Goal: Share content: Share content

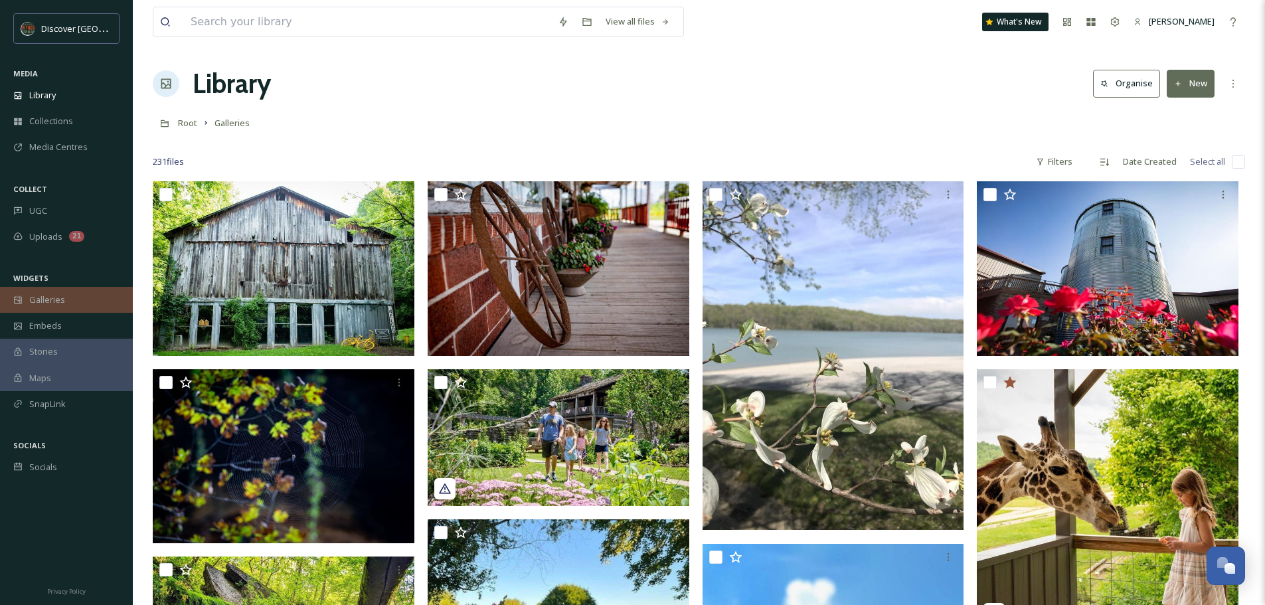
scroll to position [14964, 0]
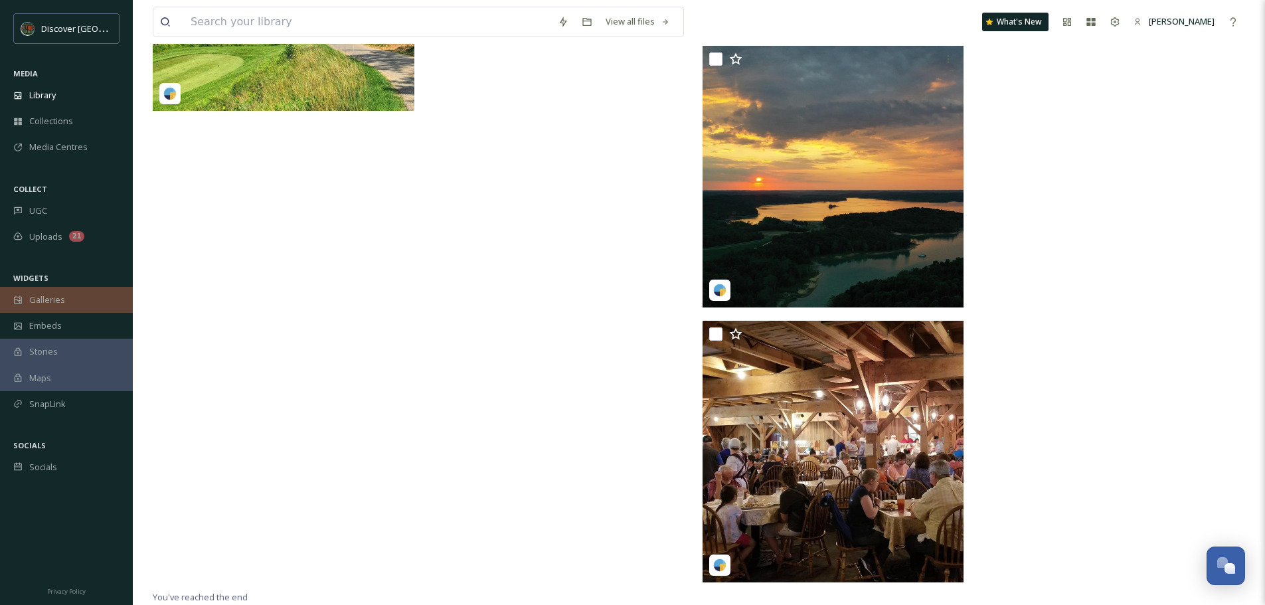
click at [52, 298] on span "Galleries" at bounding box center [47, 300] width 36 height 13
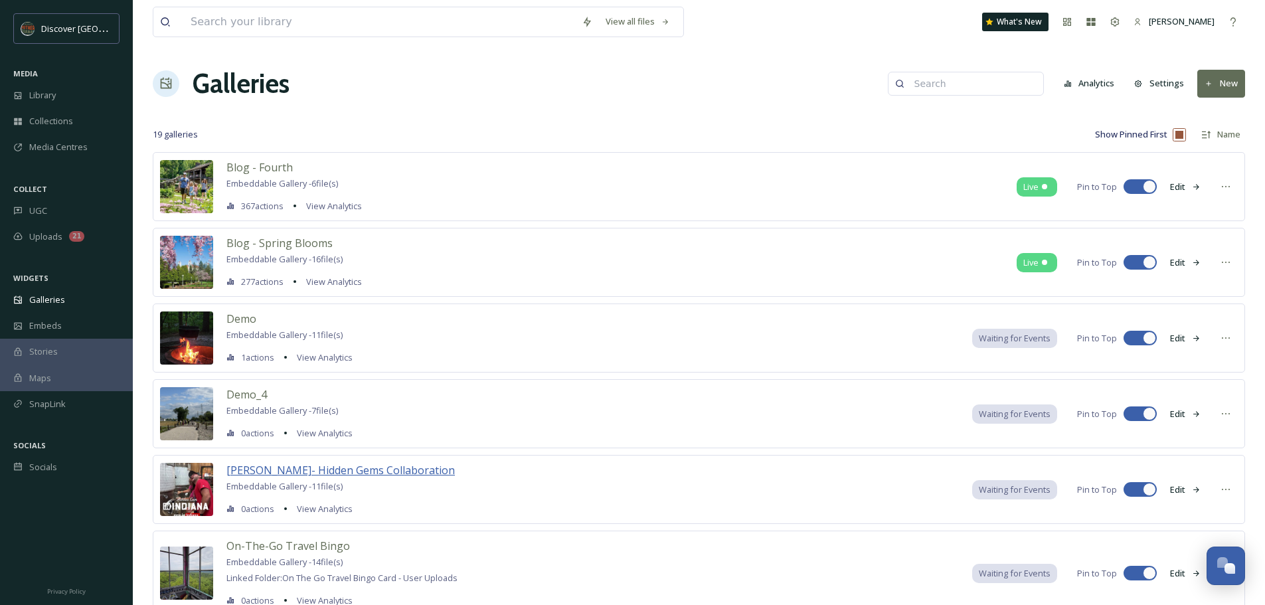
click at [383, 466] on span "[PERSON_NAME]- Hidden Gems Collaboration" at bounding box center [340, 470] width 228 height 15
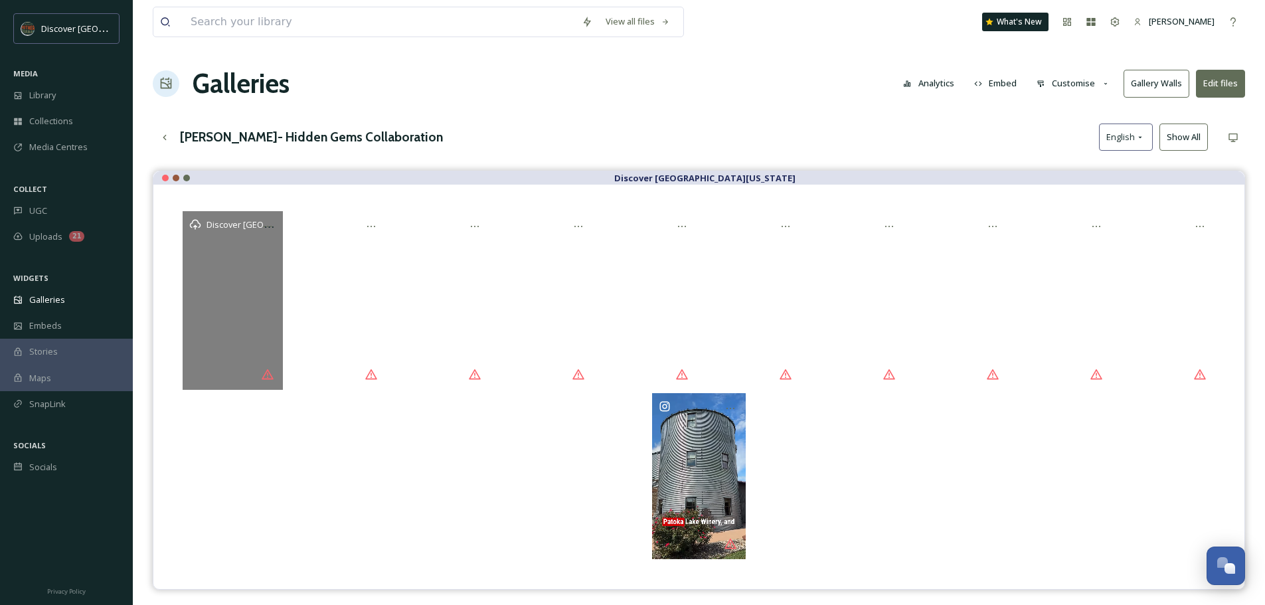
click at [223, 318] on div "Discover [GEOGRAPHIC_DATA][US_STATE]" at bounding box center [233, 300] width 100 height 178
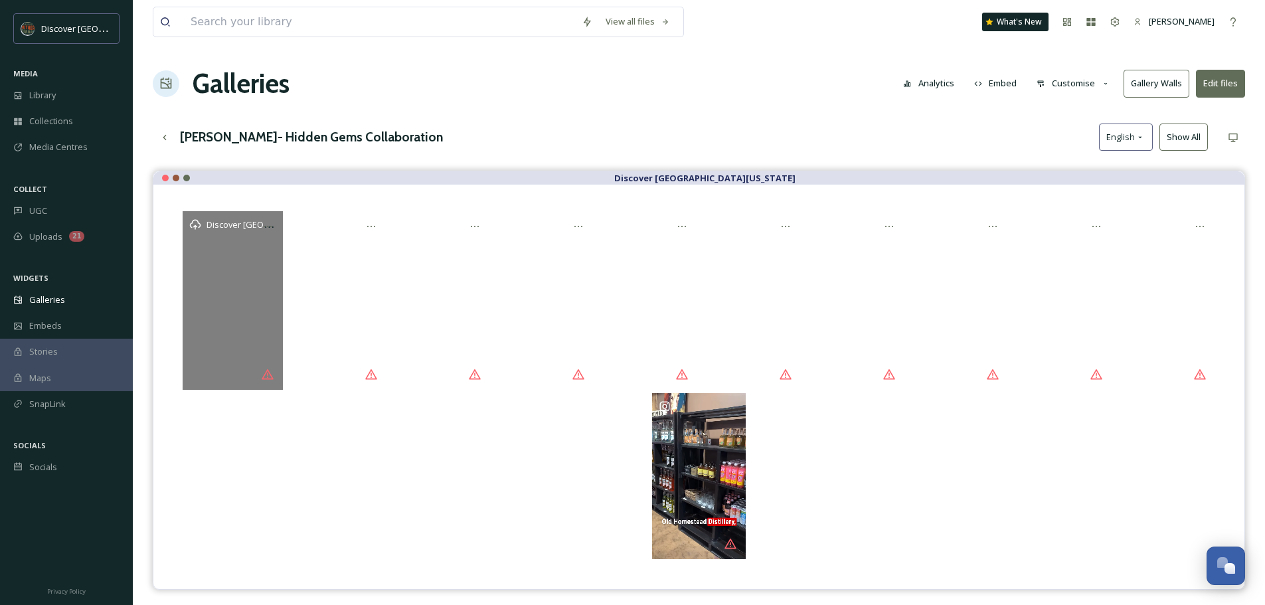
click at [232, 266] on div "Discover [GEOGRAPHIC_DATA][US_STATE]" at bounding box center [233, 300] width 100 height 178
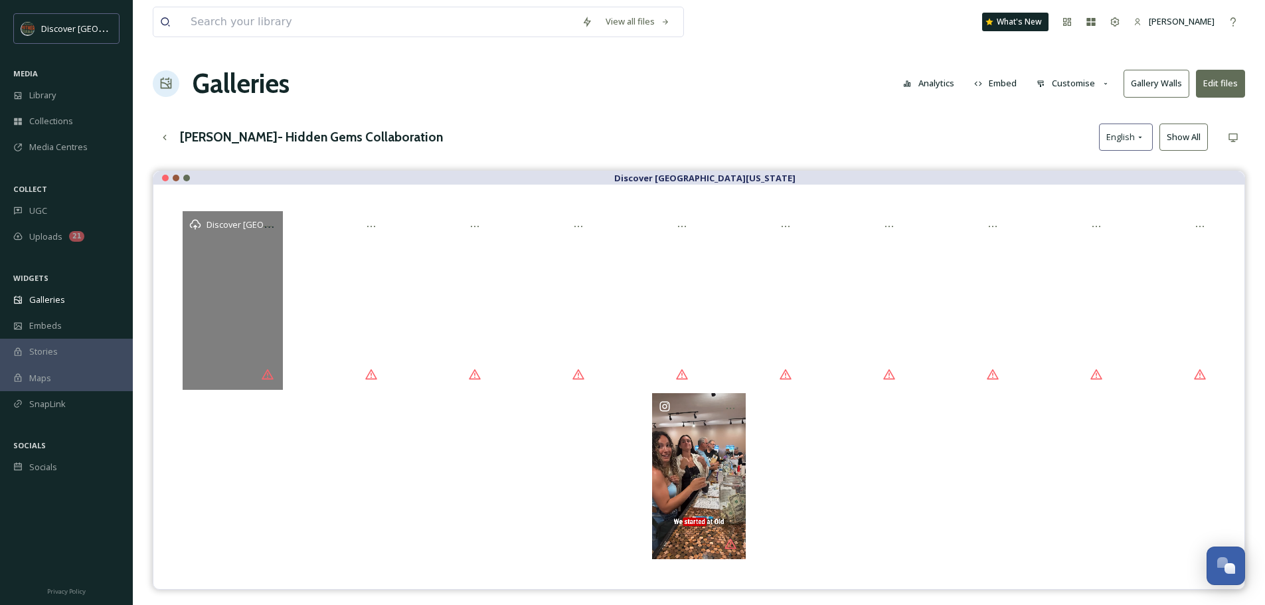
click at [232, 266] on div "Discover [GEOGRAPHIC_DATA][US_STATE]" at bounding box center [233, 300] width 100 height 178
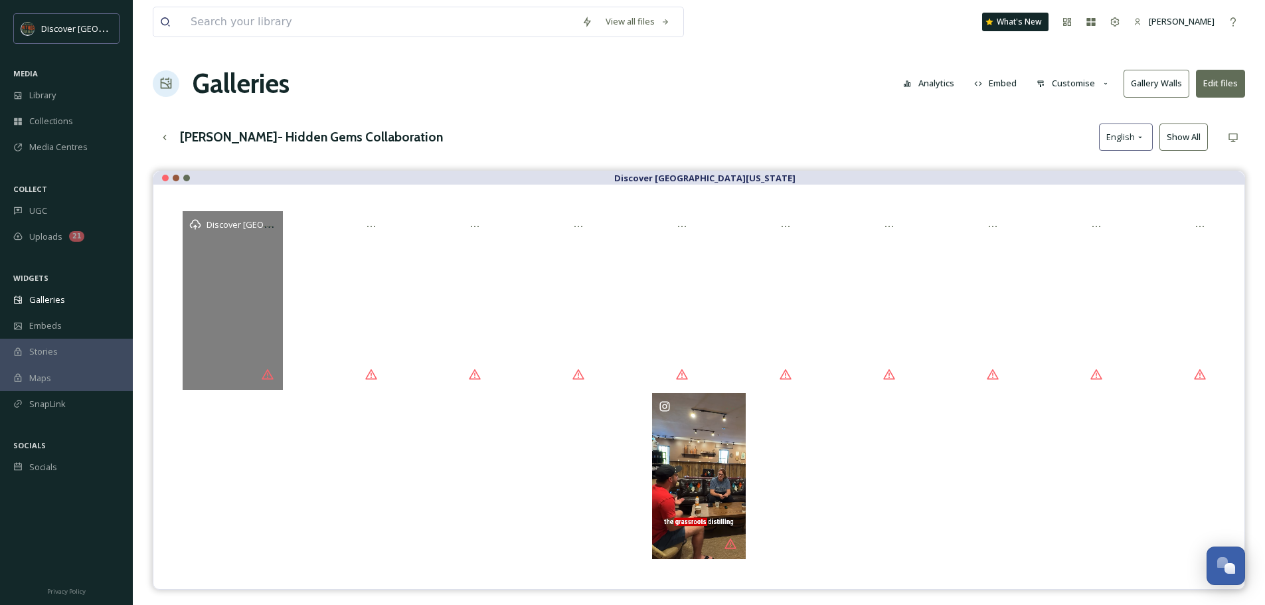
click at [232, 266] on div "Discover [GEOGRAPHIC_DATA][US_STATE]" at bounding box center [233, 300] width 100 height 178
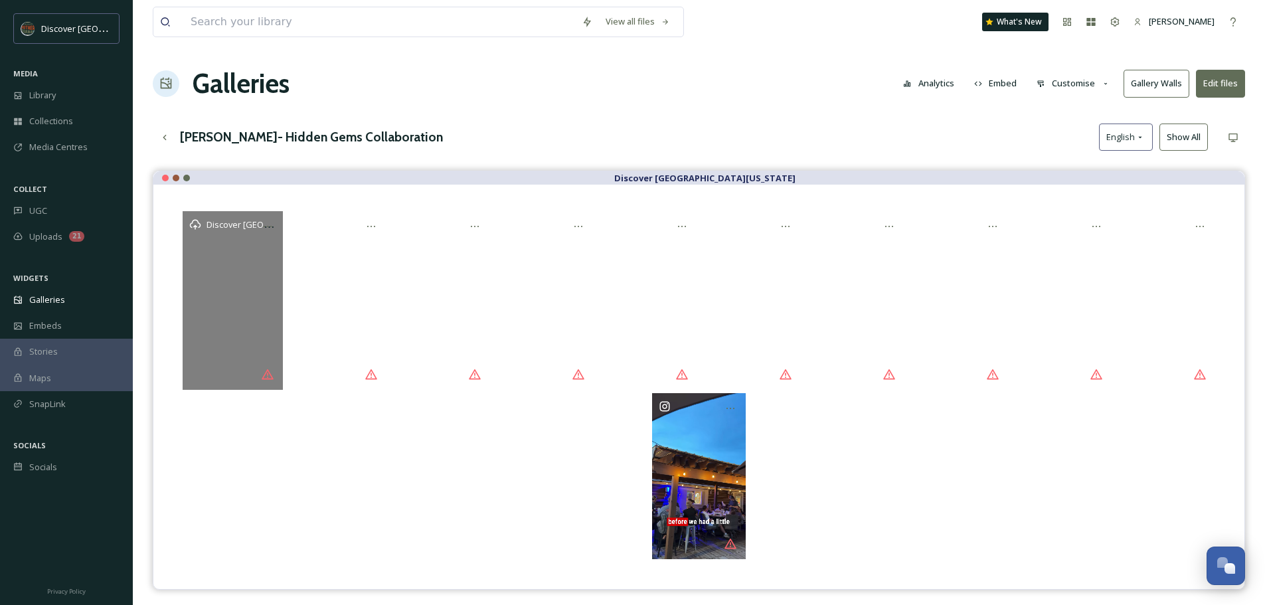
click at [222, 223] on span "Discover [GEOGRAPHIC_DATA][US_STATE]" at bounding box center [290, 224] width 166 height 13
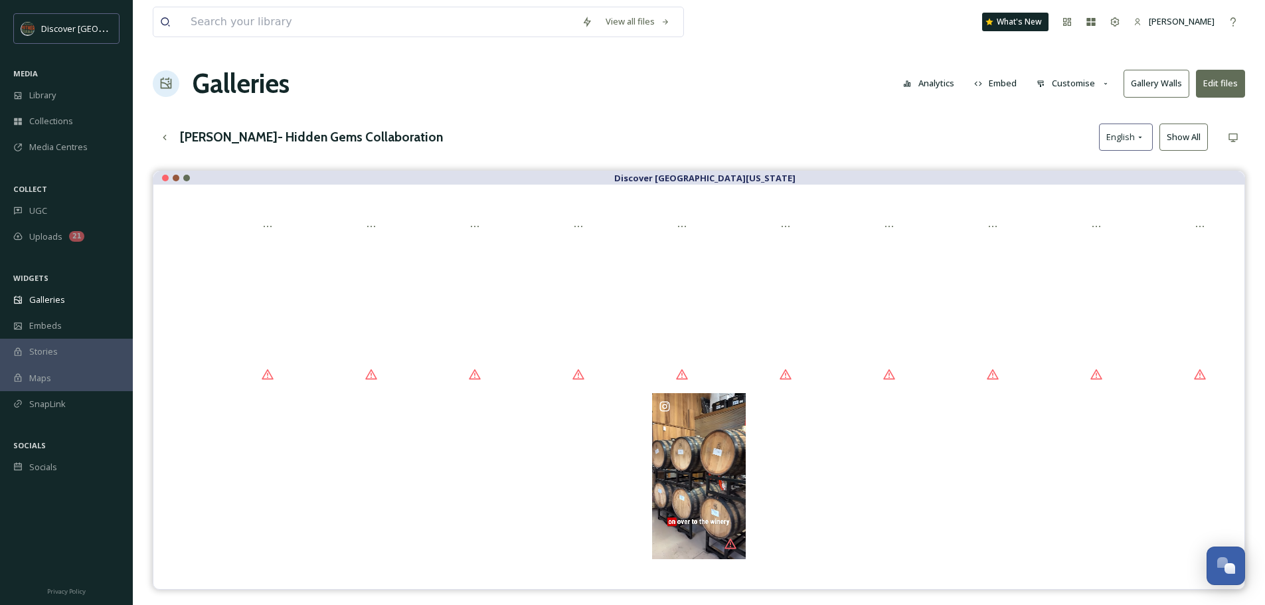
click at [1225, 81] on button "Edit files" at bounding box center [1220, 83] width 49 height 27
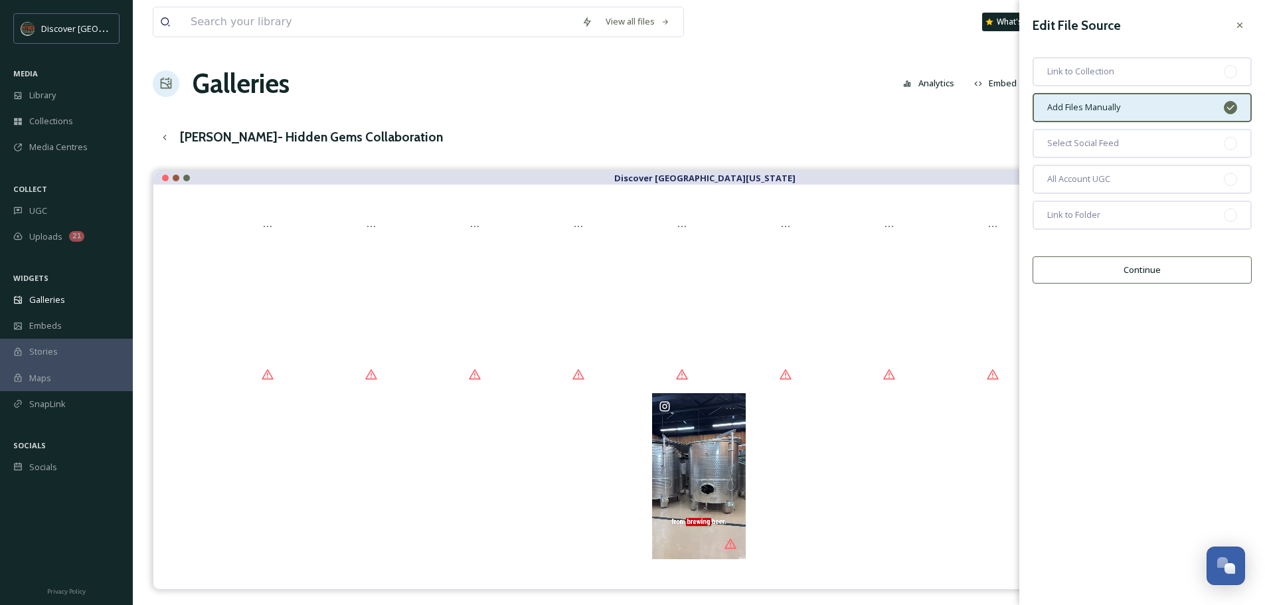
click at [1150, 268] on button "Continue" at bounding box center [1142, 269] width 219 height 27
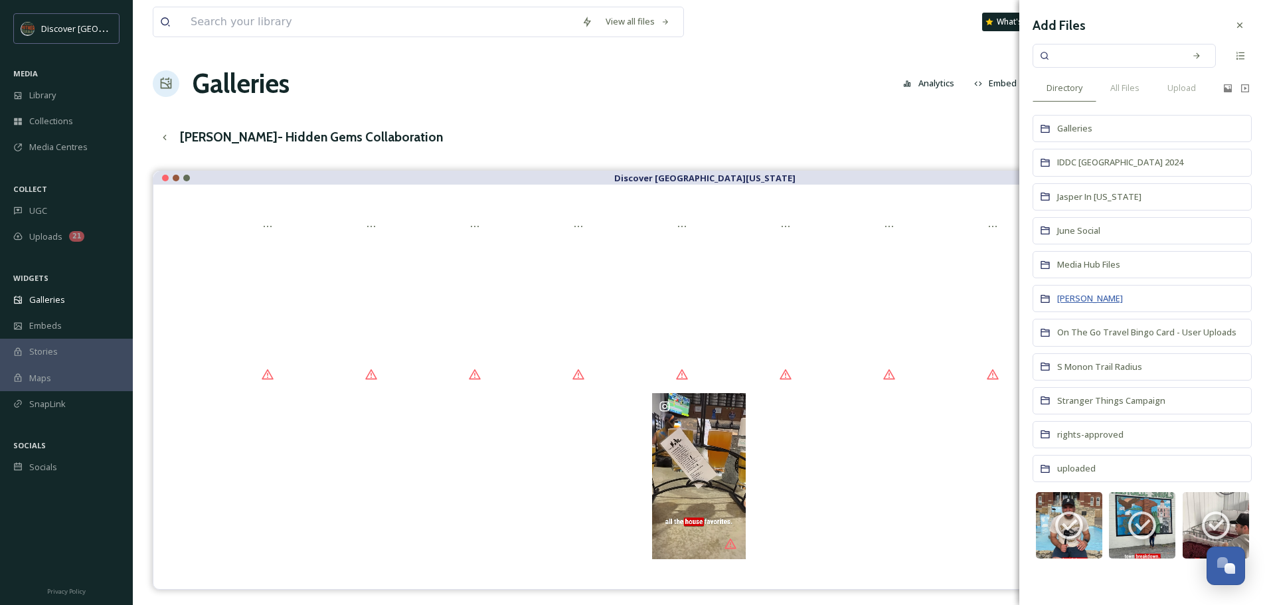
click at [1090, 298] on span "[PERSON_NAME]" at bounding box center [1090, 298] width 66 height 12
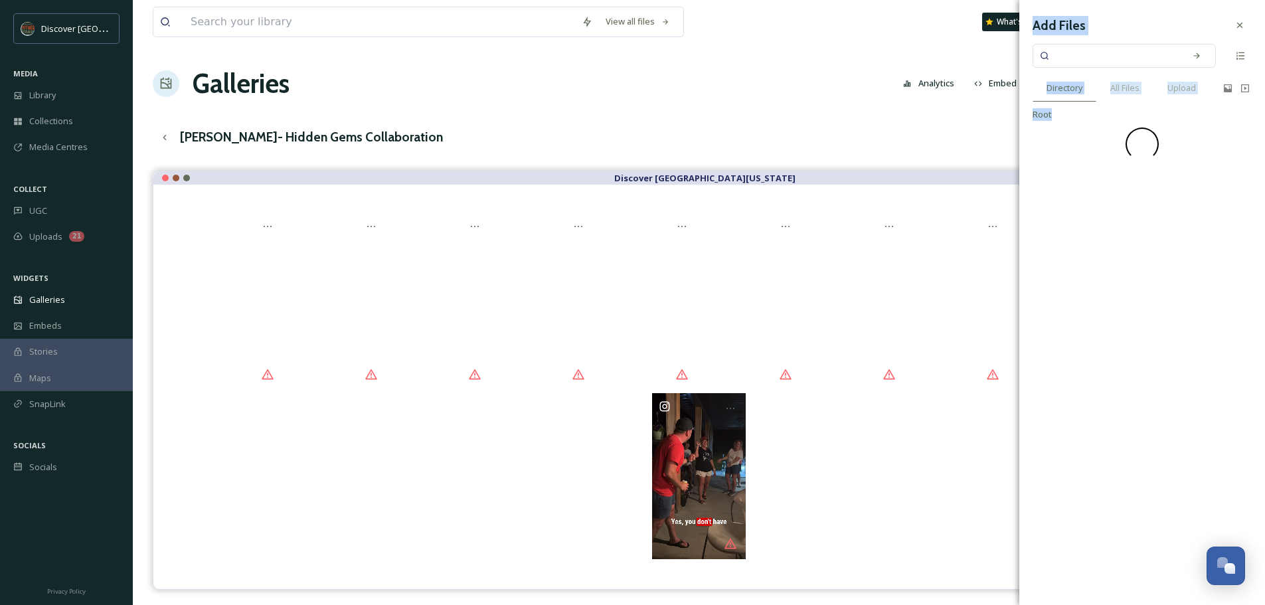
click at [1090, 298] on div "Add Files Directory All Files Upload Root" at bounding box center [1142, 302] width 246 height 605
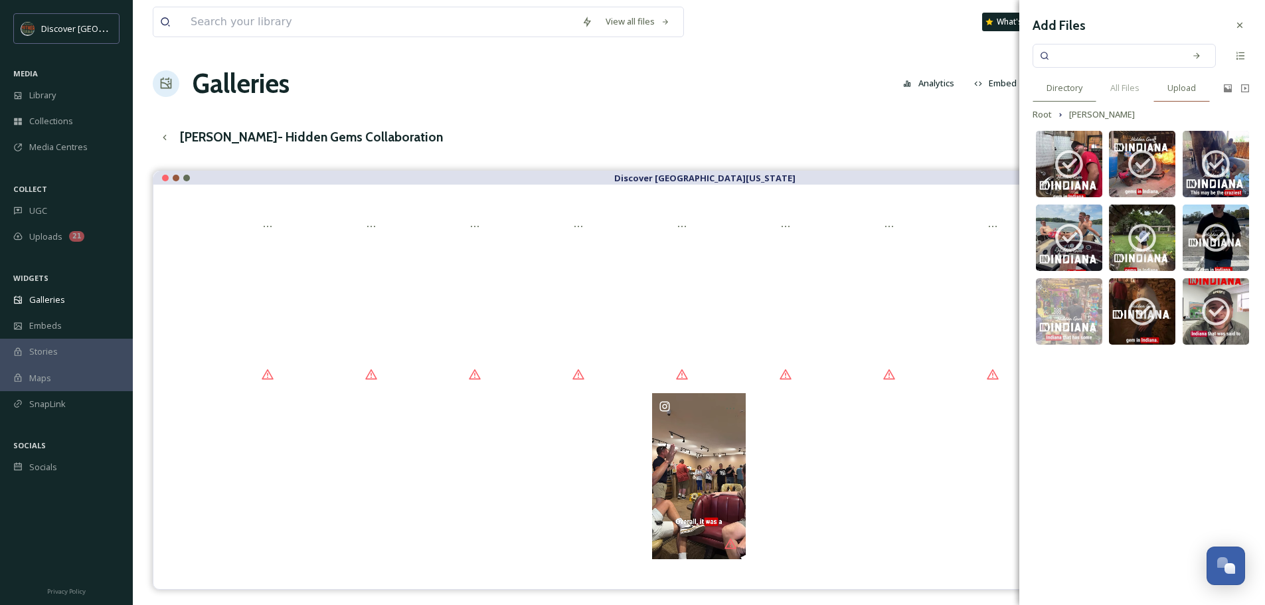
click at [1188, 86] on span "Upload" at bounding box center [1182, 88] width 29 height 13
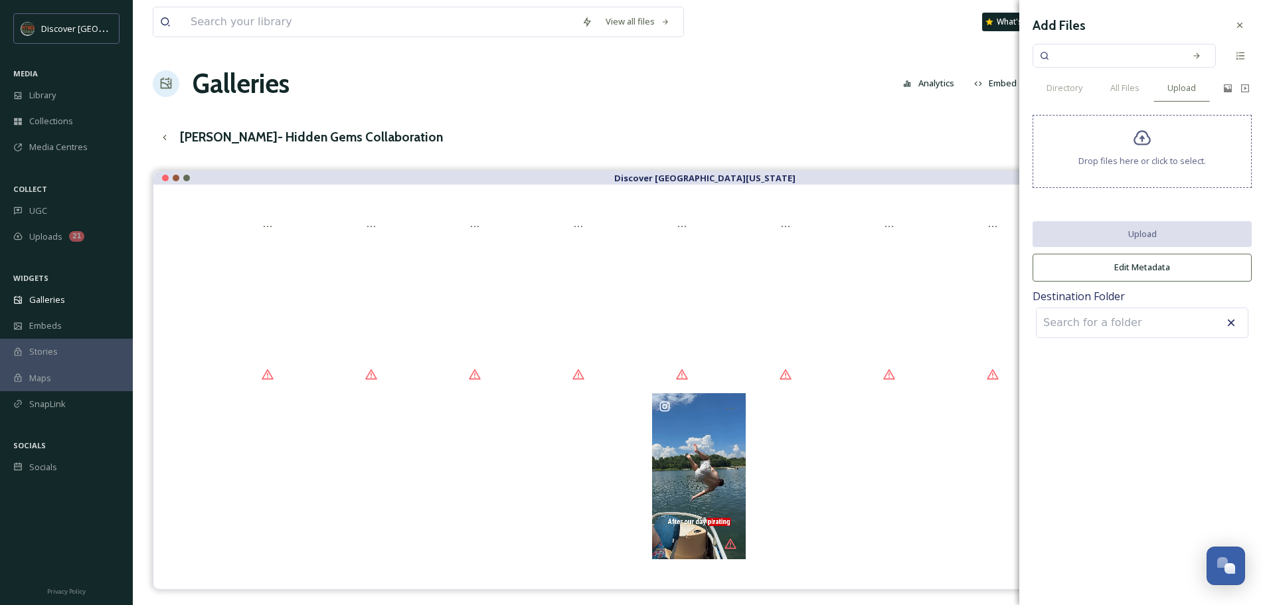
click at [1142, 150] on div at bounding box center [1142, 151] width 1 height 7
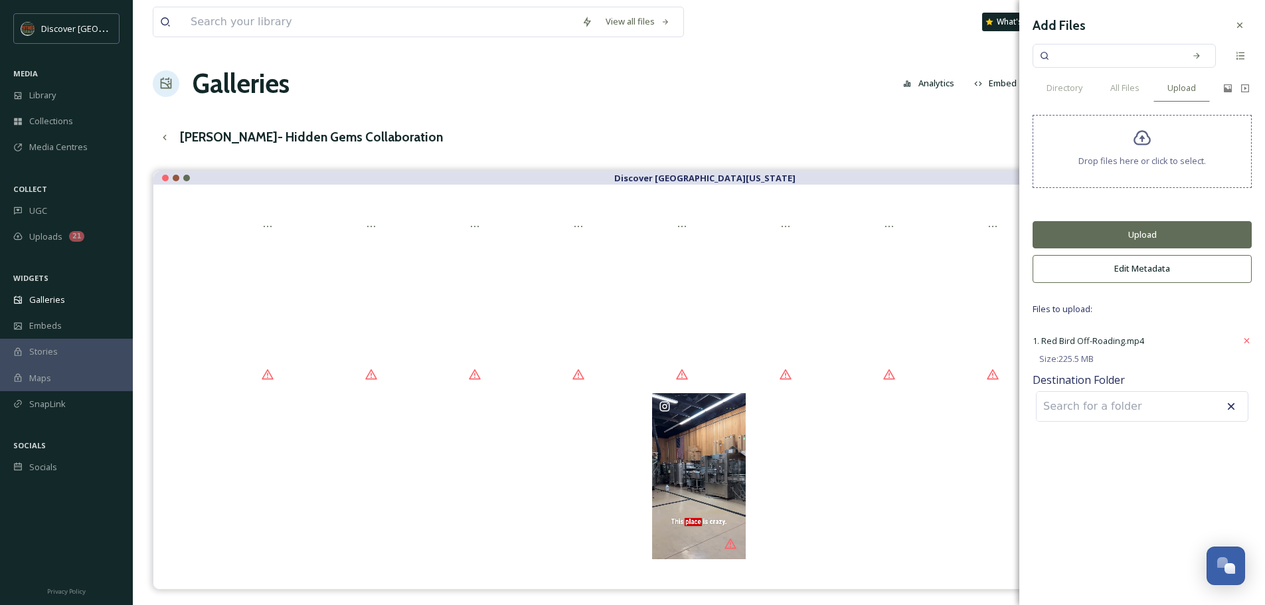
click at [1177, 242] on button "Upload" at bounding box center [1142, 234] width 219 height 27
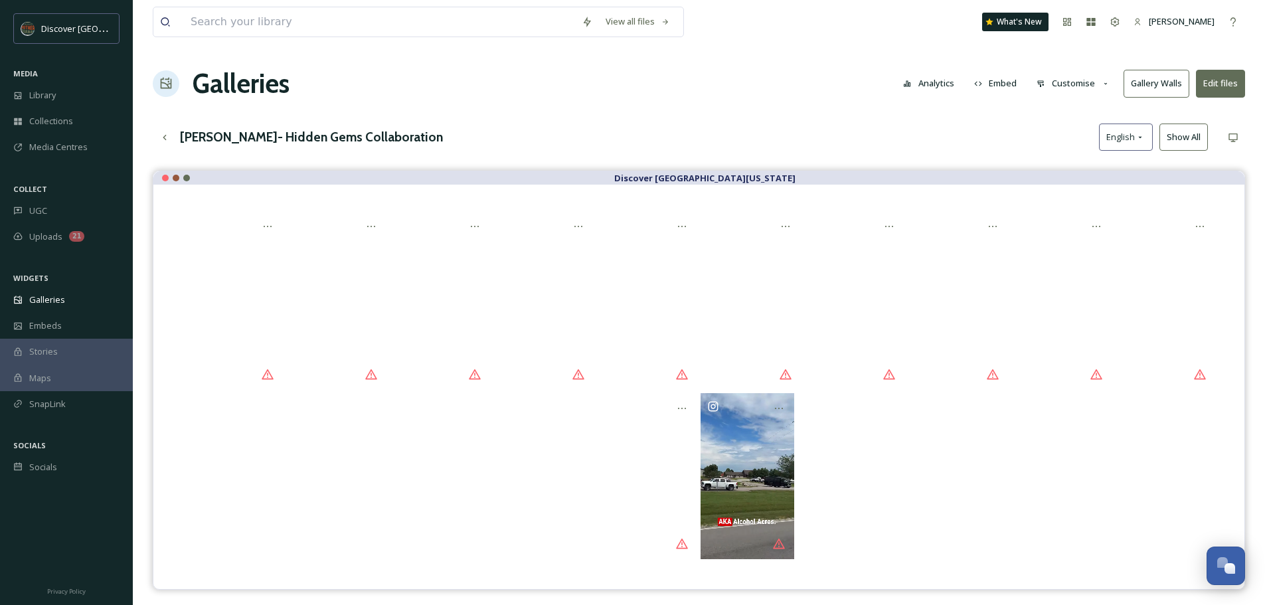
click at [1217, 80] on button "Edit files" at bounding box center [1220, 83] width 49 height 27
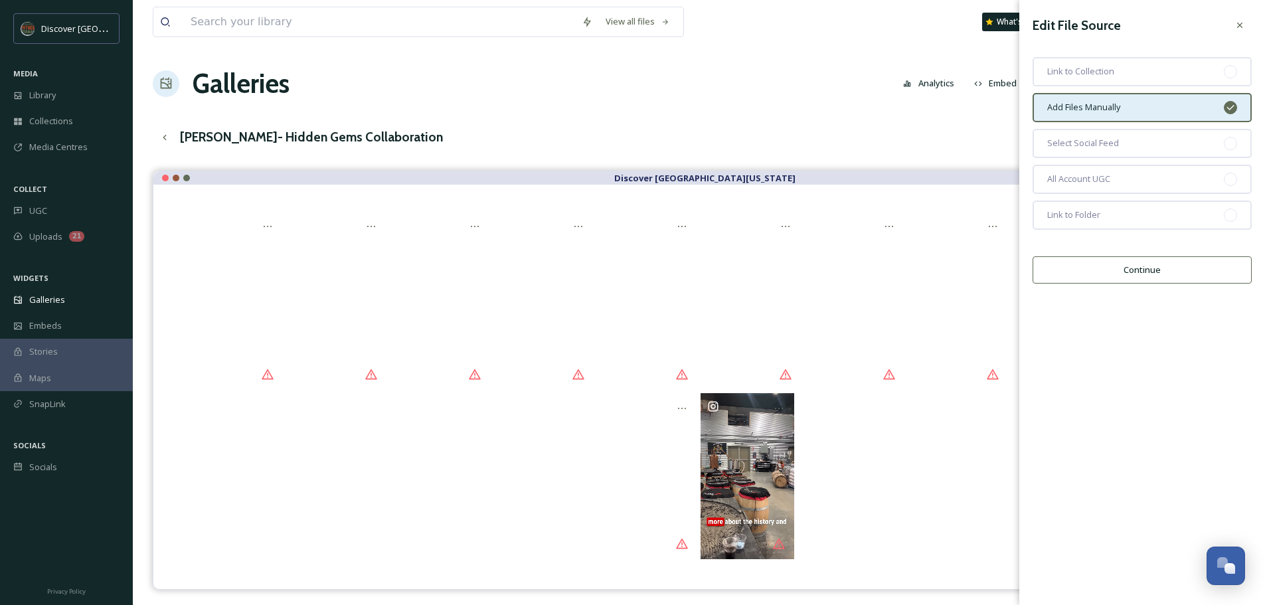
click at [1163, 267] on button "Continue" at bounding box center [1142, 269] width 219 height 27
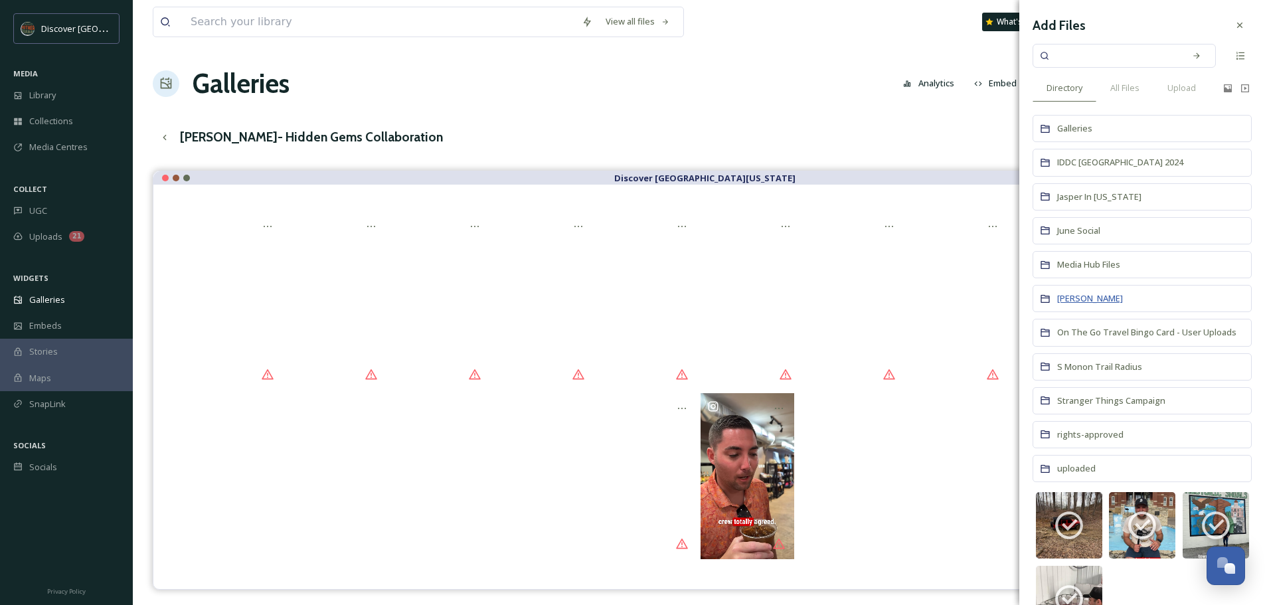
click at [1083, 297] on span "[PERSON_NAME]" at bounding box center [1090, 298] width 66 height 12
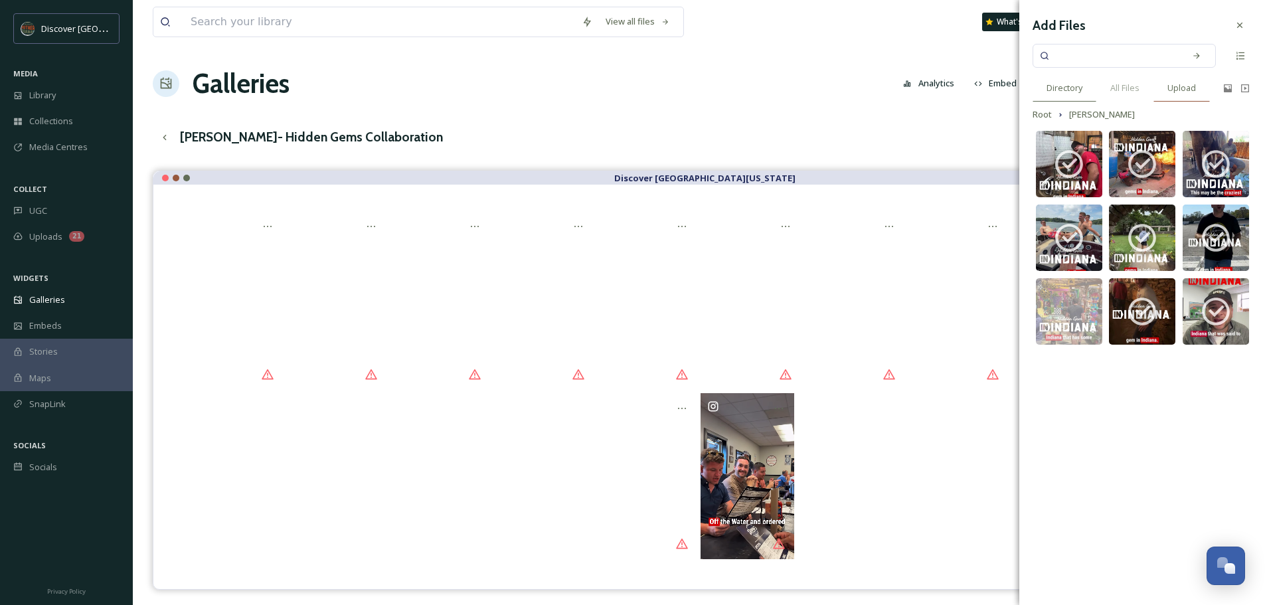
click at [1185, 88] on span "Upload" at bounding box center [1182, 88] width 29 height 13
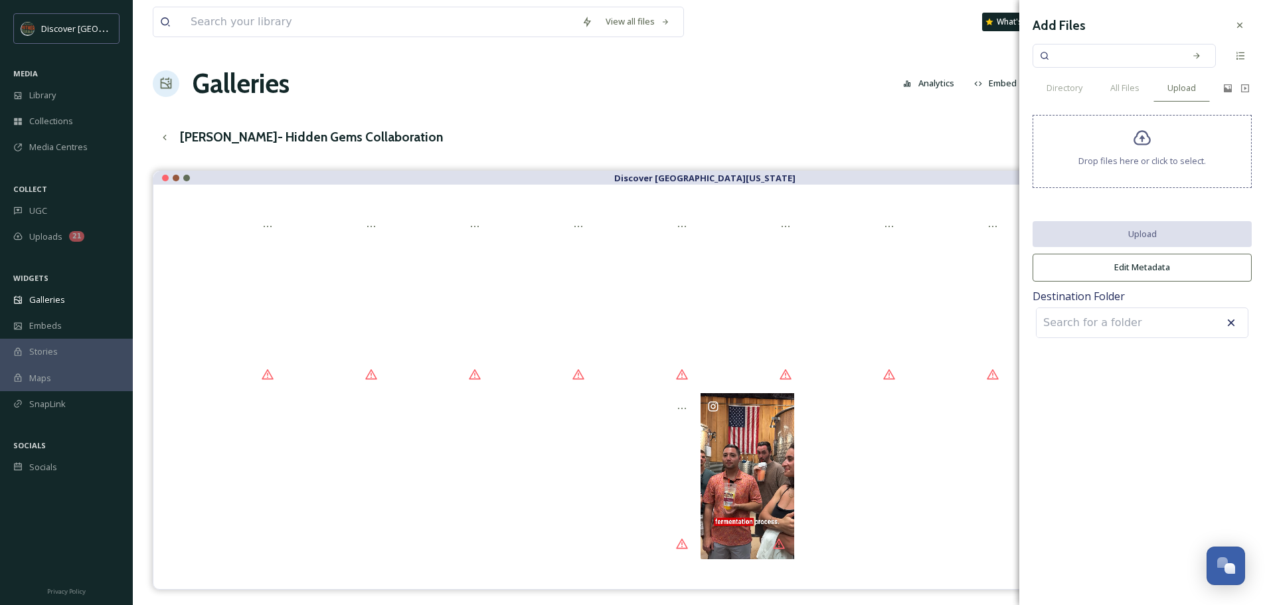
click at [1150, 149] on div "Drop files here or click to select." at bounding box center [1142, 151] width 219 height 73
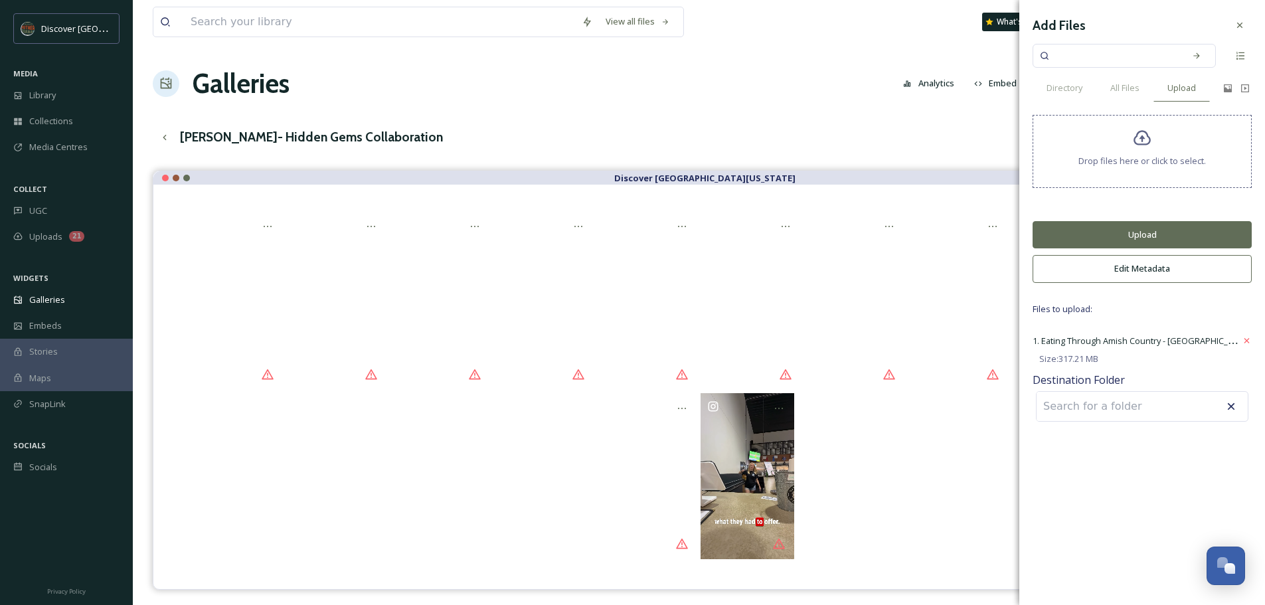
click at [1184, 228] on button "Upload" at bounding box center [1142, 234] width 219 height 27
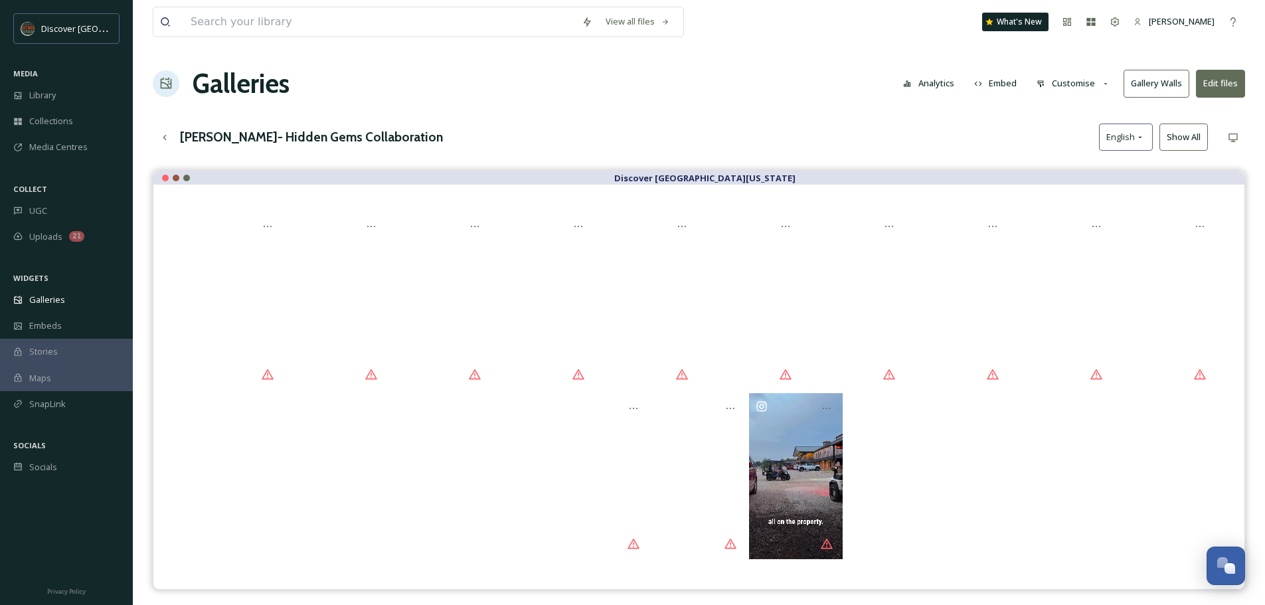
click at [1225, 87] on button "Edit files" at bounding box center [1220, 83] width 49 height 27
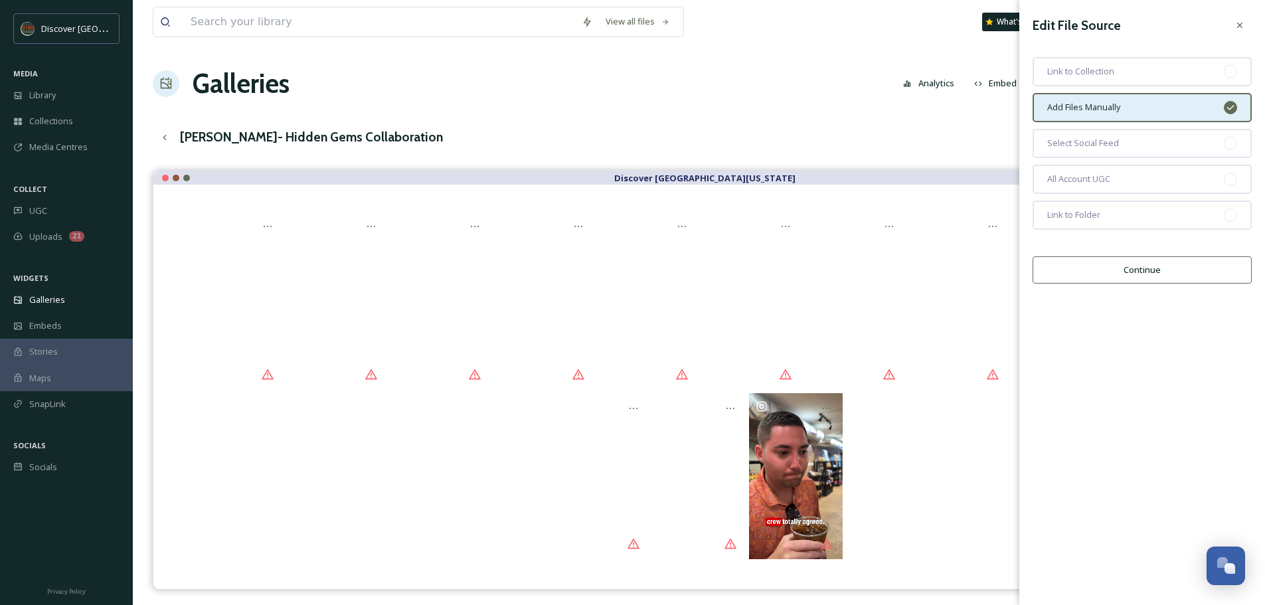
click at [1118, 267] on button "Continue" at bounding box center [1142, 269] width 219 height 27
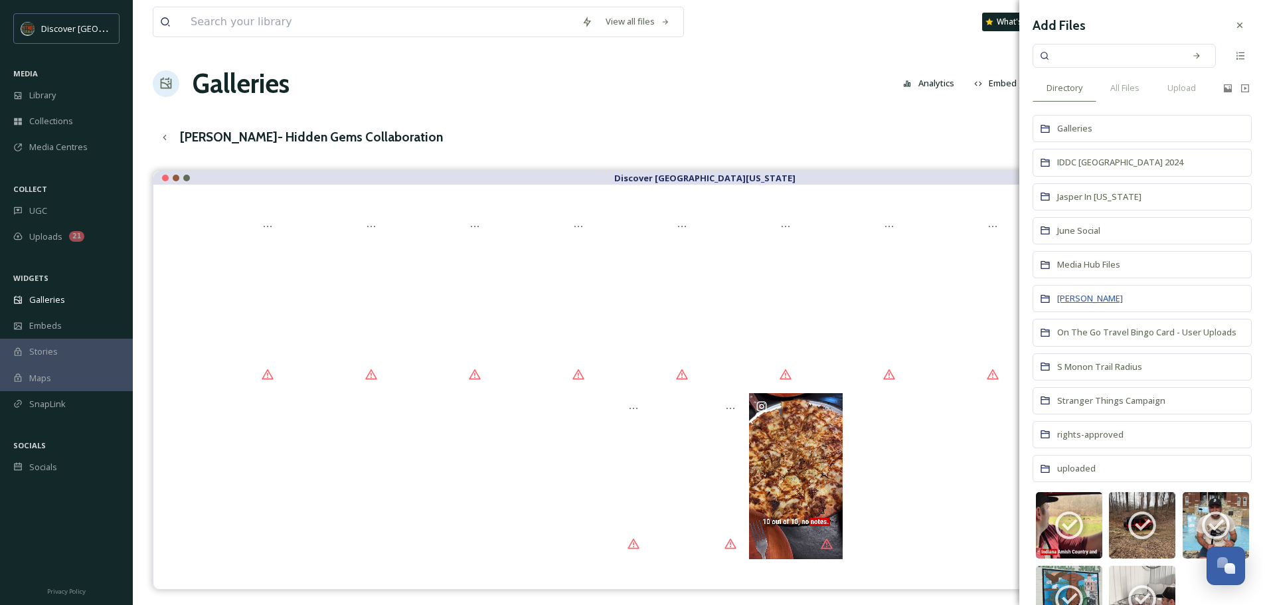
click at [1096, 300] on span "[PERSON_NAME]" at bounding box center [1090, 298] width 66 height 12
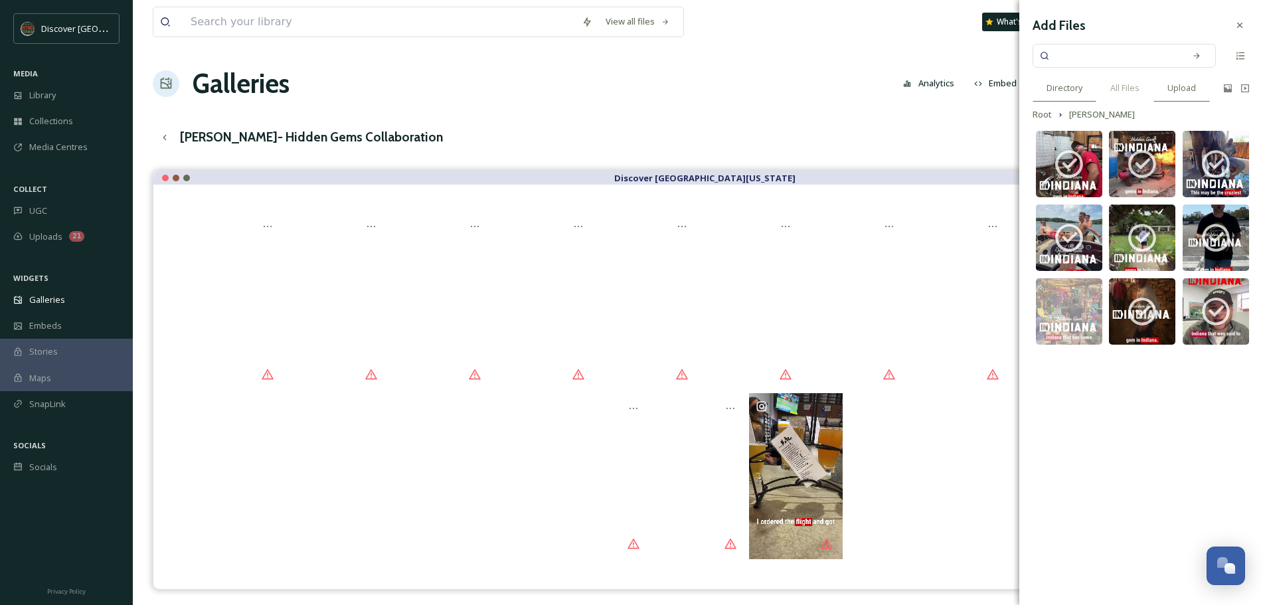
click at [1185, 83] on span "Upload" at bounding box center [1182, 88] width 29 height 13
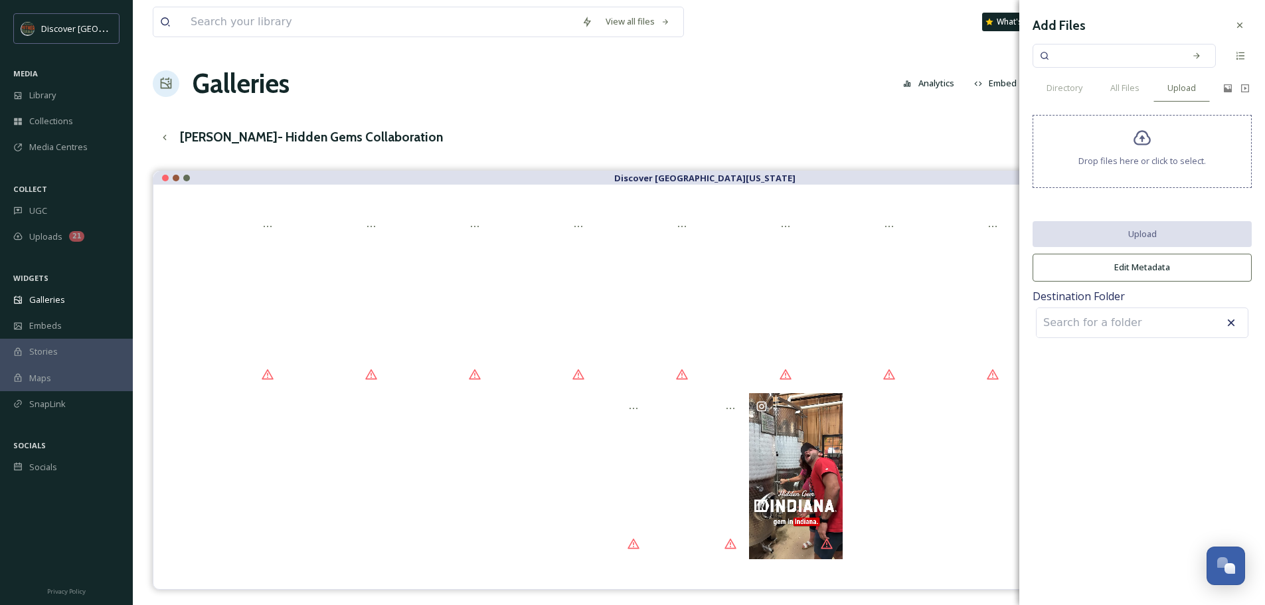
click at [1135, 155] on span "Drop files here or click to select." at bounding box center [1143, 161] width 128 height 13
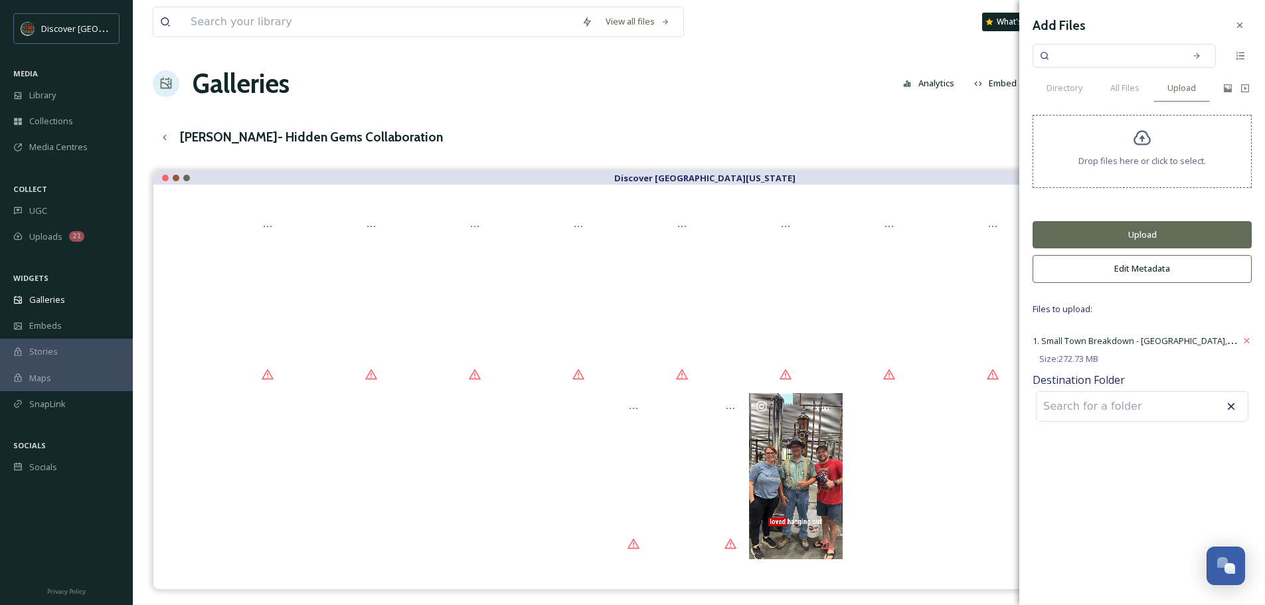
click at [1127, 235] on button "Upload" at bounding box center [1142, 234] width 219 height 27
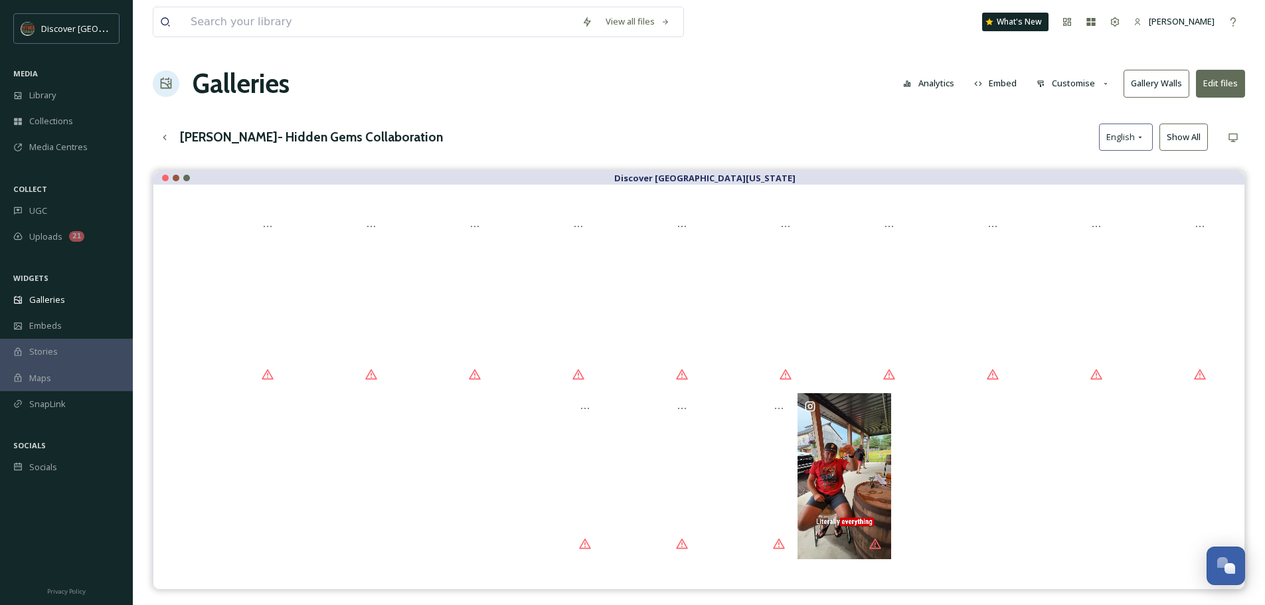
click at [1228, 85] on button "Edit files" at bounding box center [1220, 83] width 49 height 27
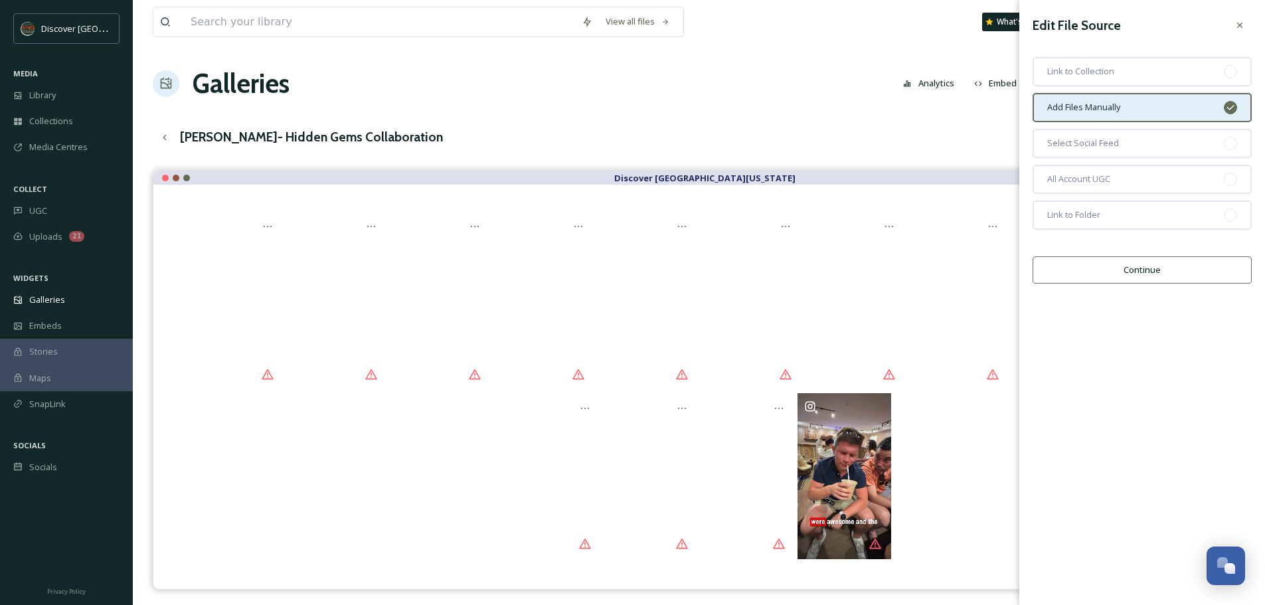
click at [1125, 272] on button "Continue" at bounding box center [1142, 269] width 219 height 27
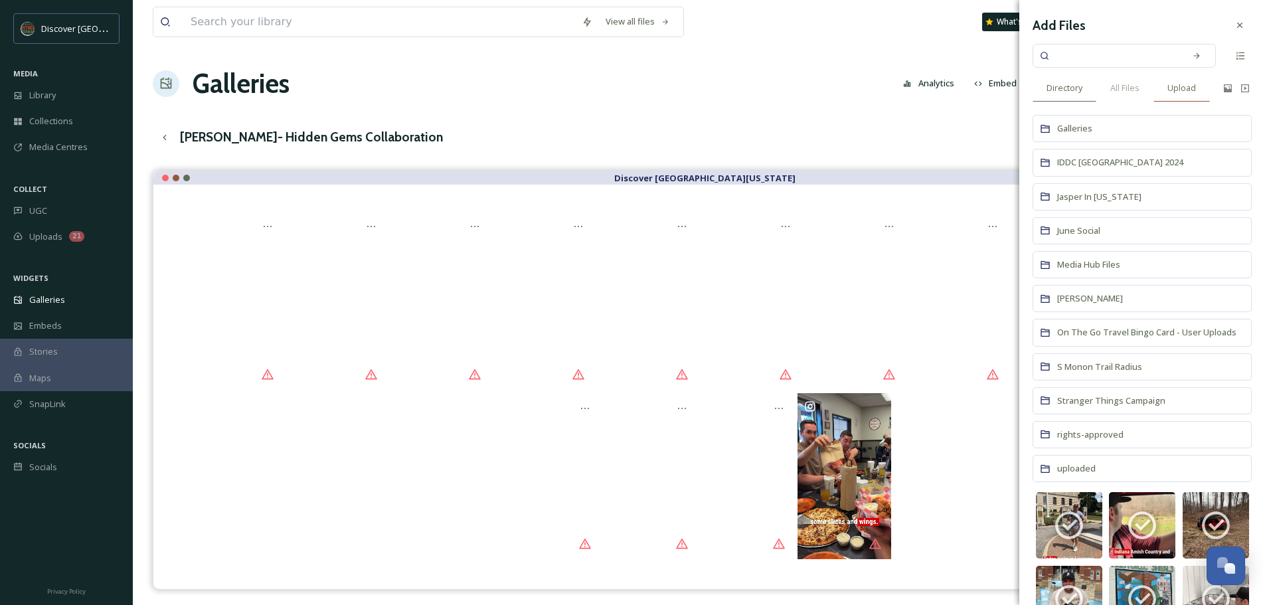
click at [1184, 88] on span "Upload" at bounding box center [1182, 88] width 29 height 13
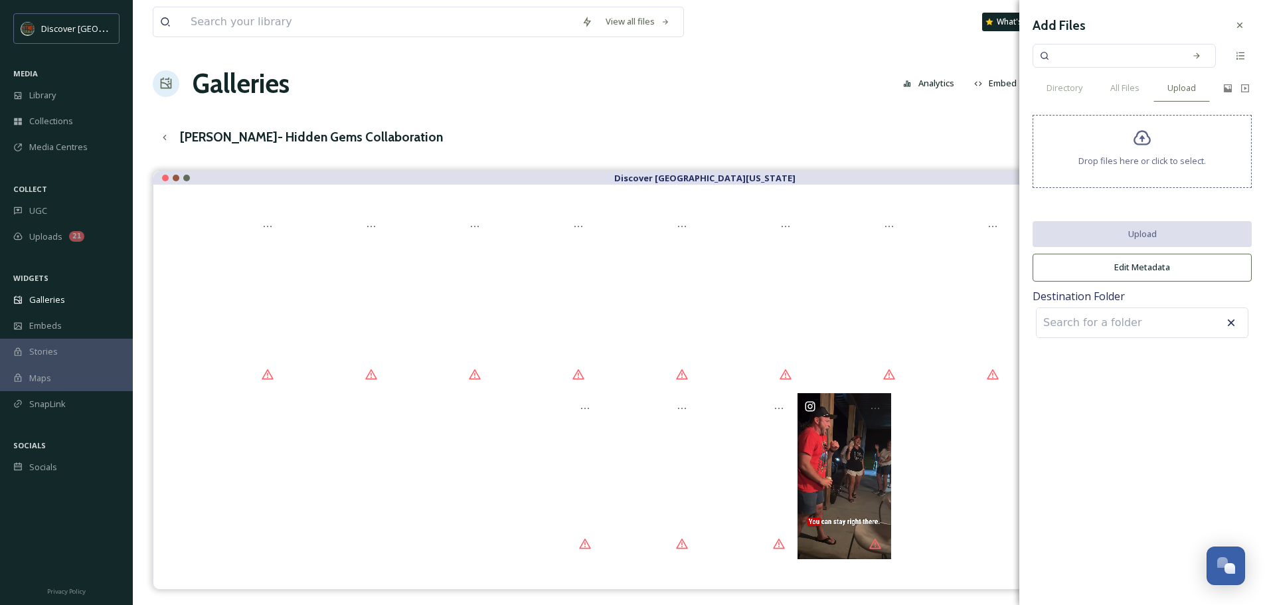
click at [1156, 155] on span "Drop files here or click to select." at bounding box center [1143, 161] width 128 height 13
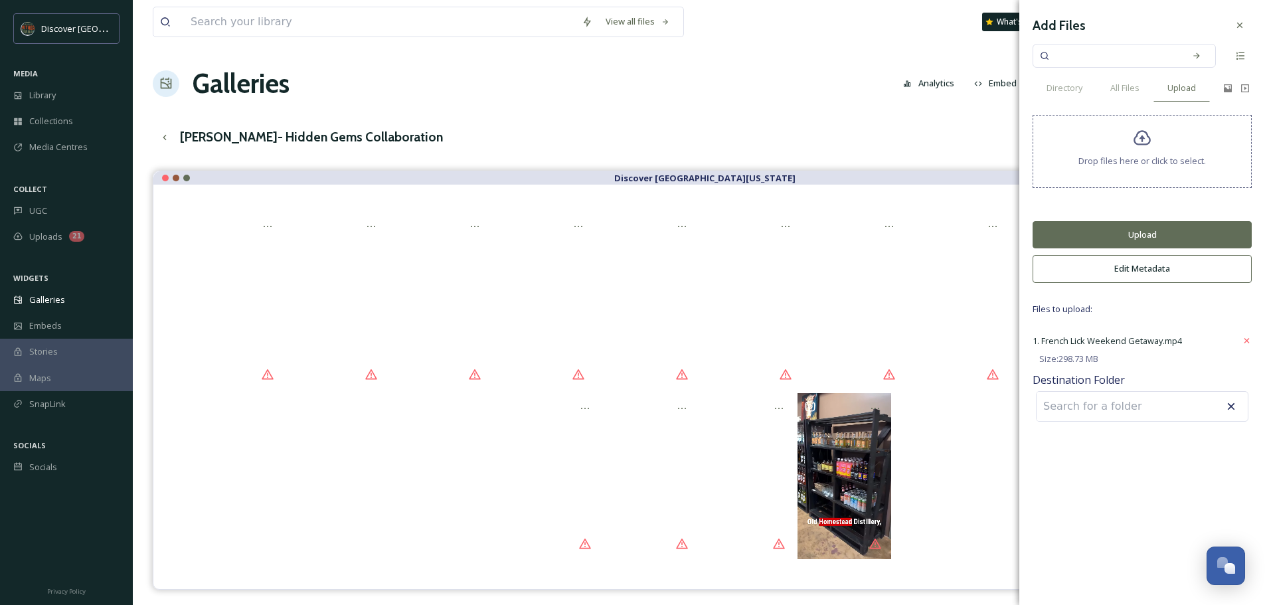
click at [1138, 236] on button "Upload" at bounding box center [1142, 234] width 219 height 27
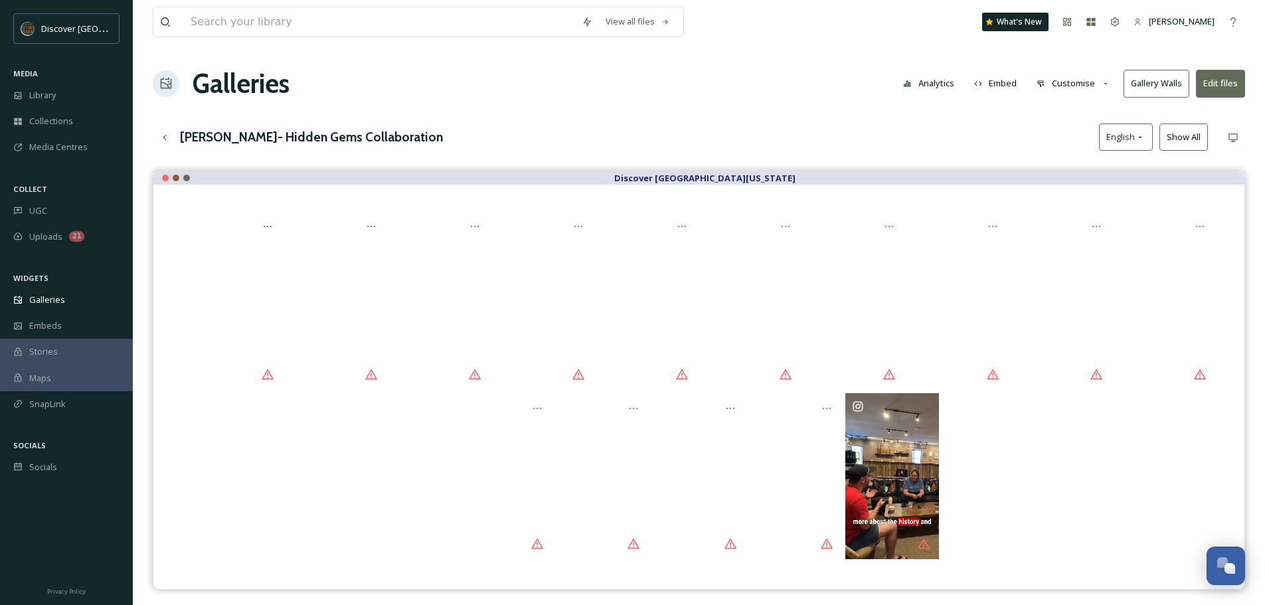
click at [1233, 84] on button "Edit files" at bounding box center [1220, 83] width 49 height 27
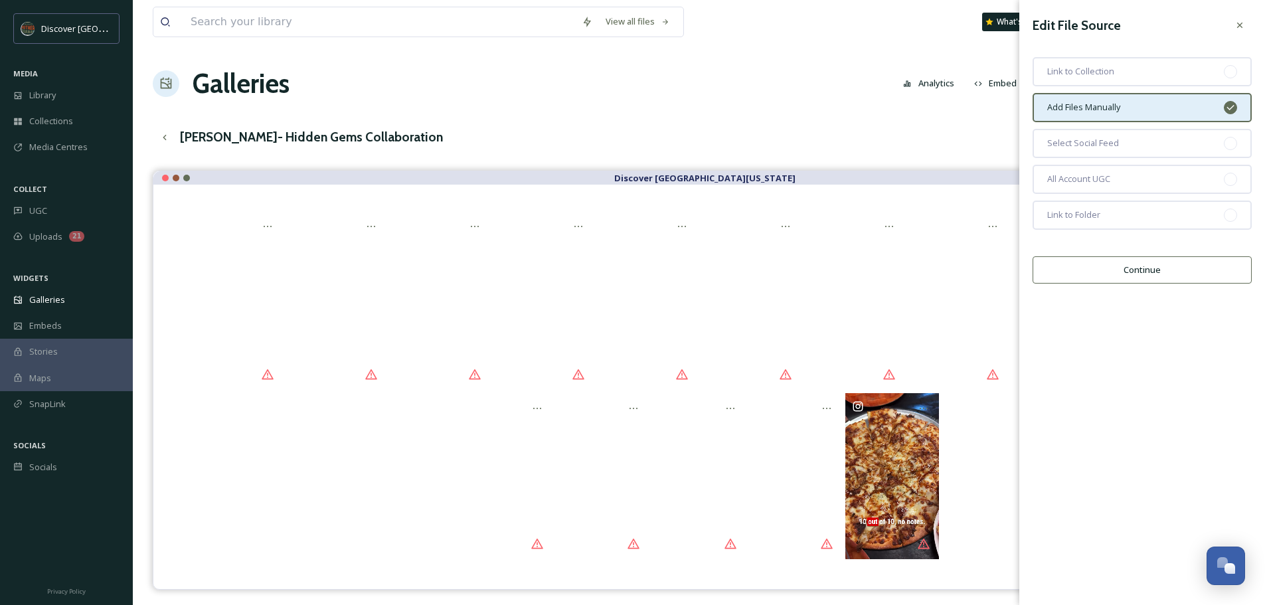
click at [1128, 264] on button "Continue" at bounding box center [1142, 269] width 219 height 27
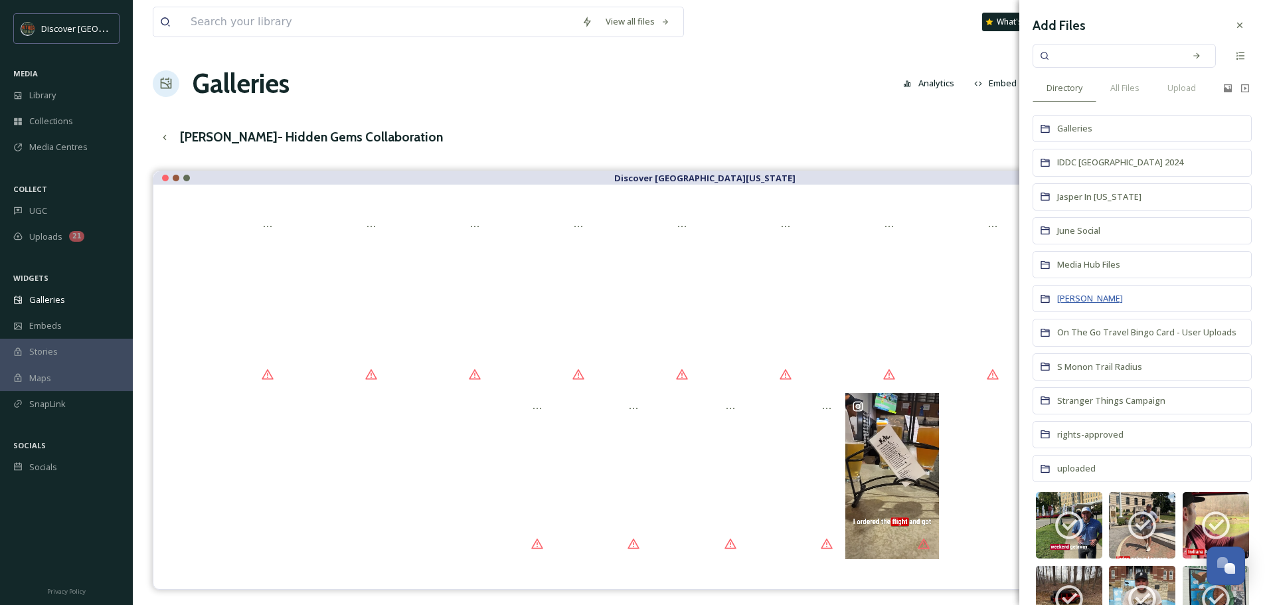
click at [1090, 296] on span "Nate Spangle" at bounding box center [1090, 298] width 66 height 12
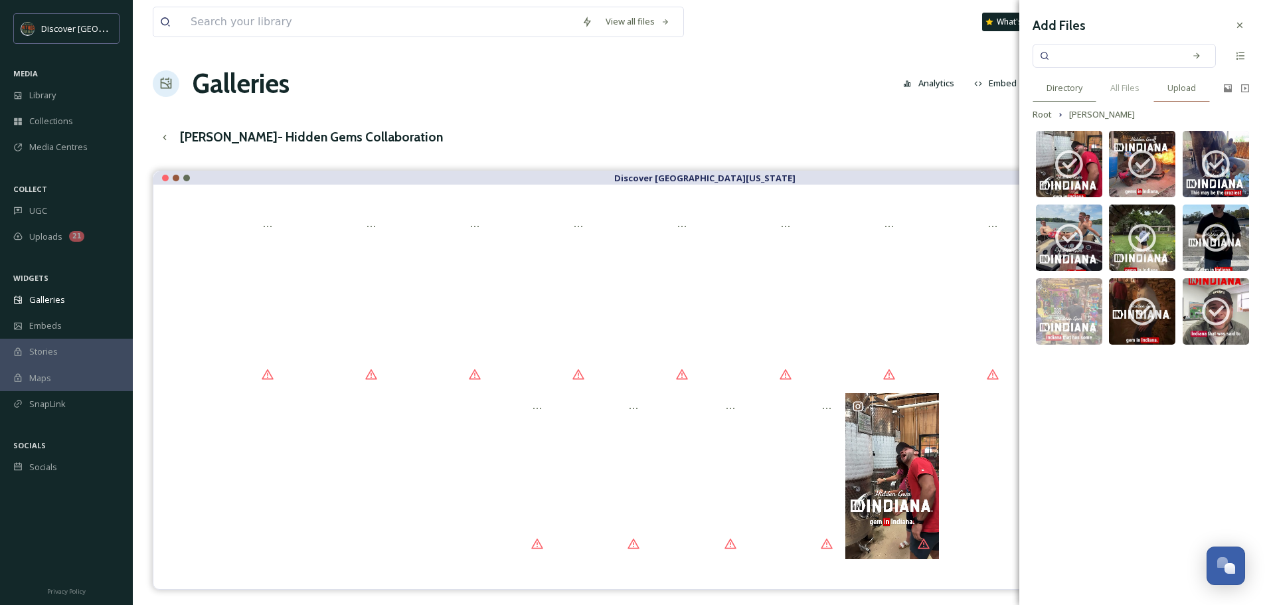
click at [1181, 84] on span "Upload" at bounding box center [1182, 88] width 29 height 13
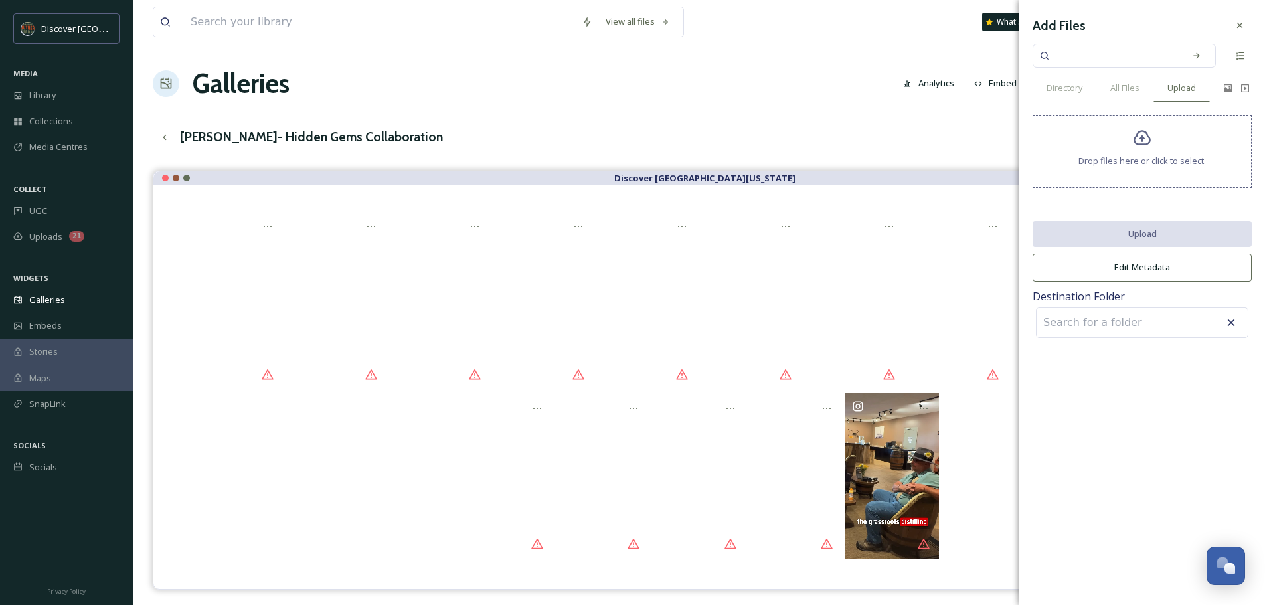
click at [1148, 151] on div "Drop files here or click to select." at bounding box center [1142, 151] width 219 height 73
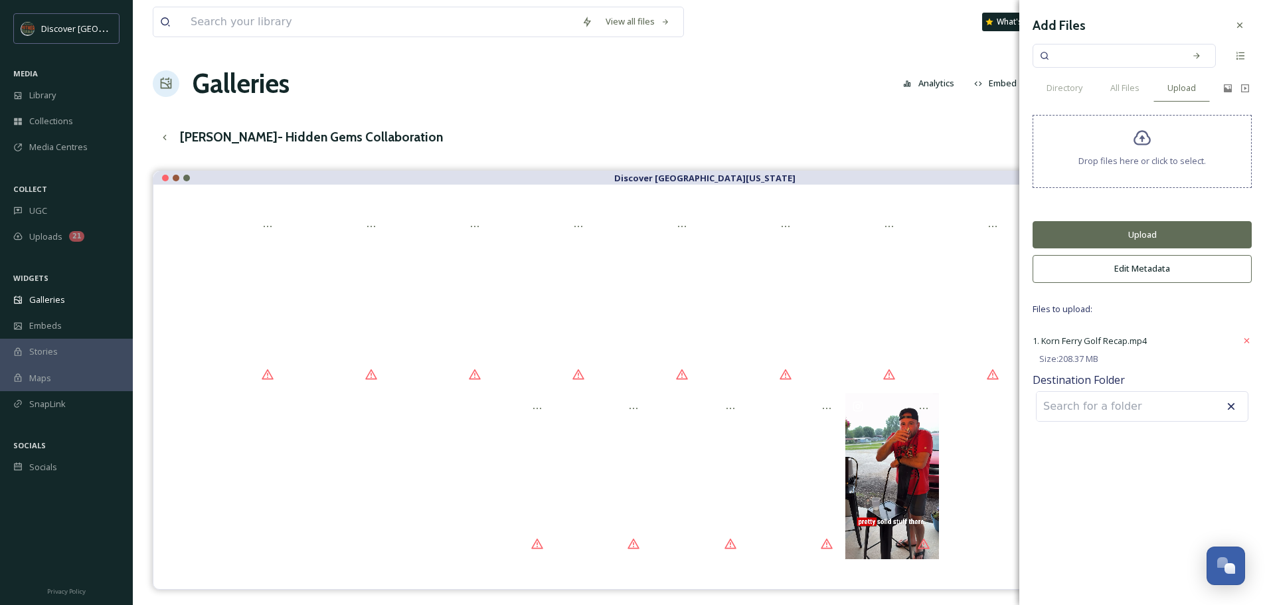
click at [1122, 236] on button "Upload" at bounding box center [1142, 234] width 219 height 27
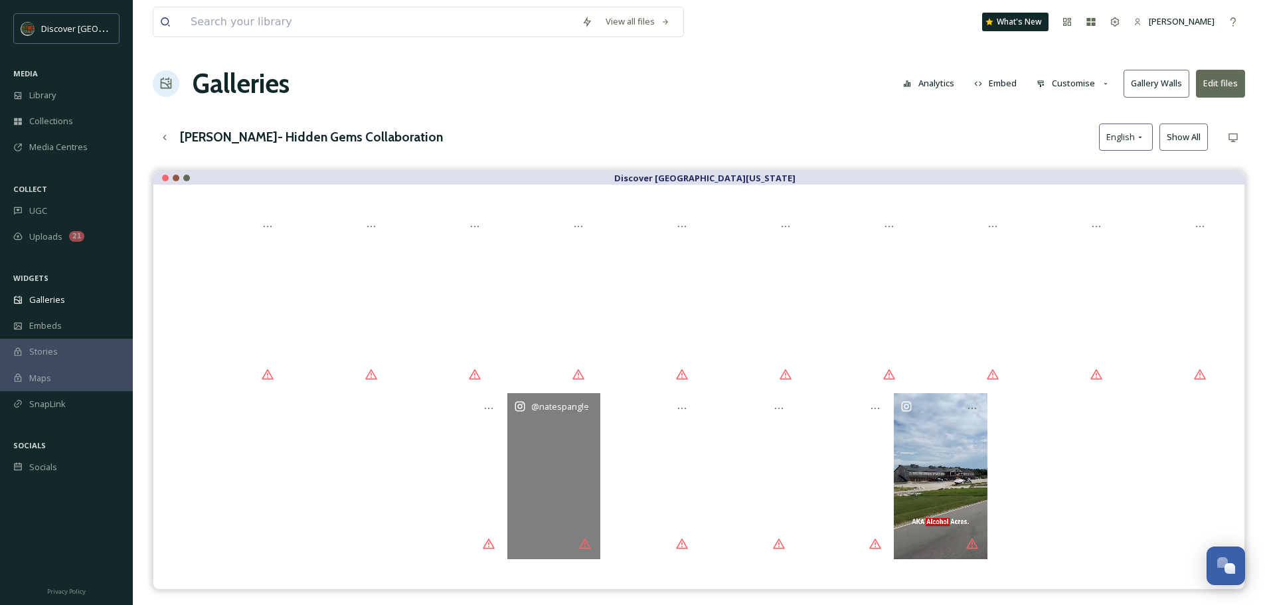
click at [770, 468] on div "Opens media popup. Media description: natespangle-5453310.mp4." at bounding box center [748, 476] width 94 height 166
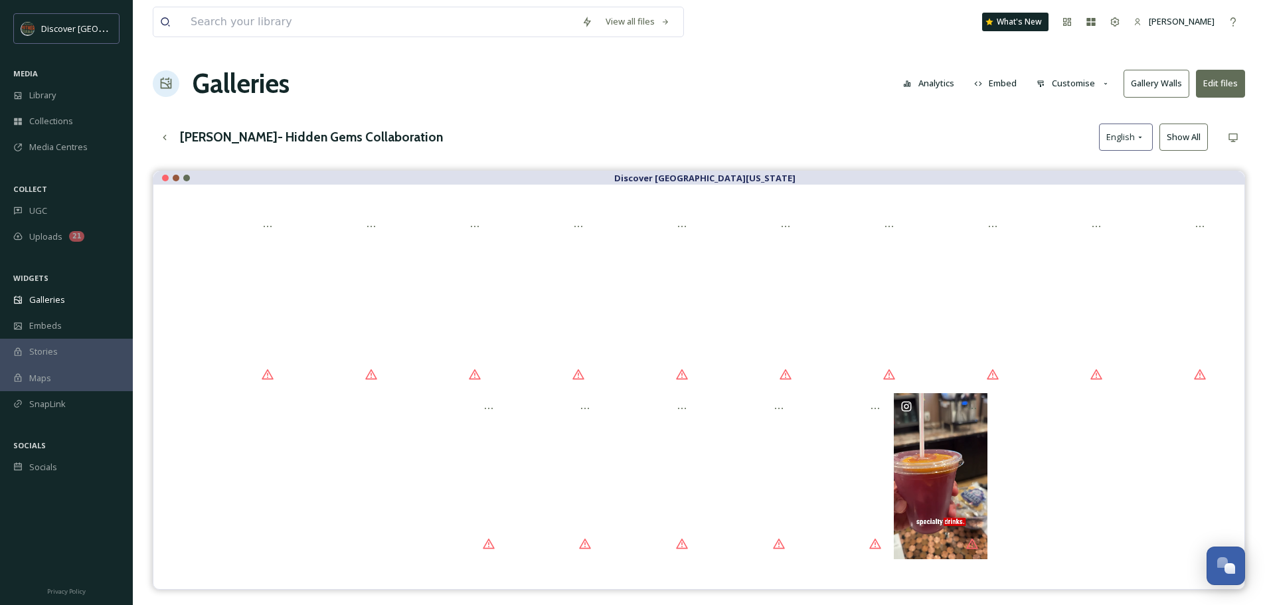
click at [1225, 80] on button "Edit files" at bounding box center [1220, 83] width 49 height 27
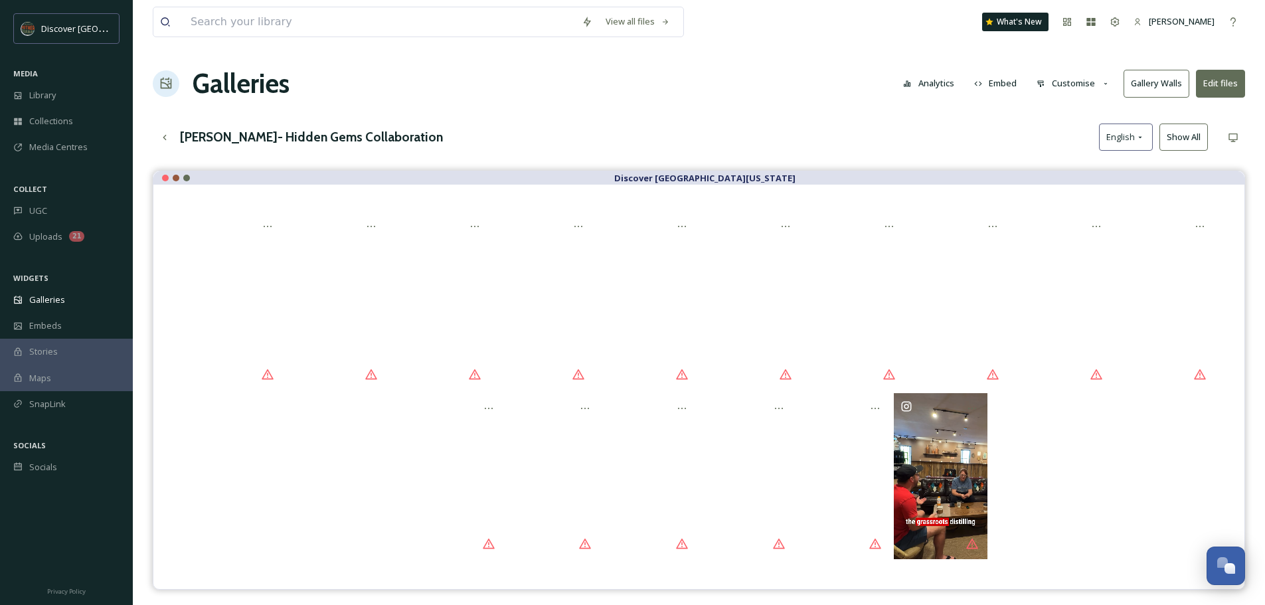
click at [896, 104] on div "View all files What's New [PERSON_NAME] Galleries Analytics Embed Customise Gal…" at bounding box center [699, 398] width 1132 height 796
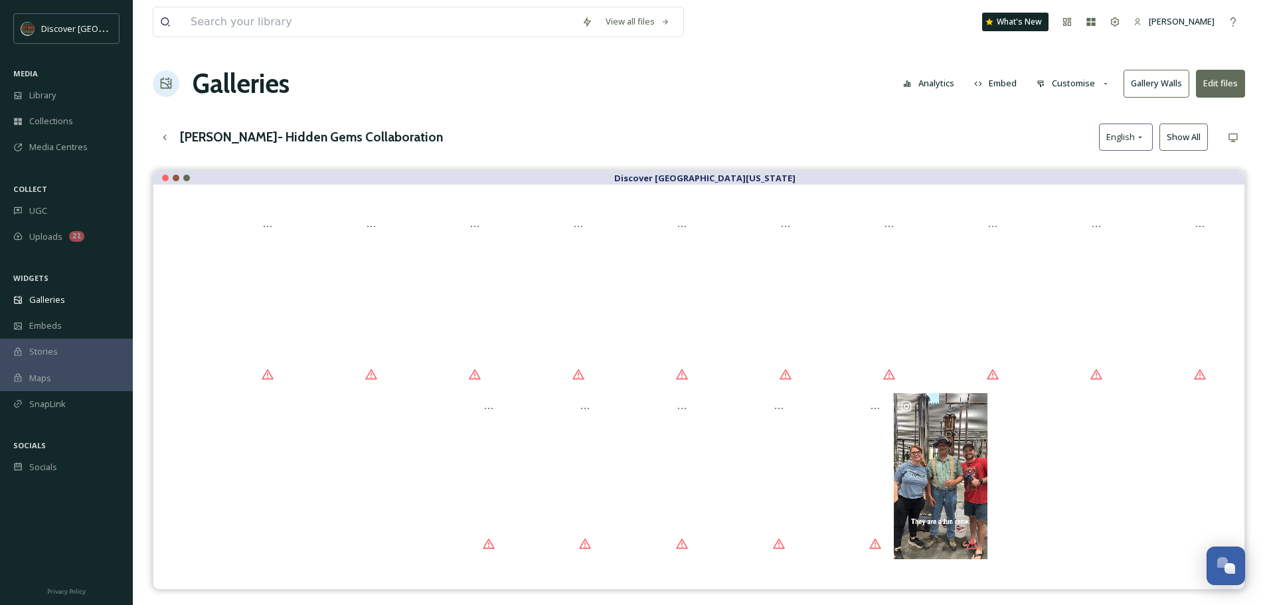
click at [1106, 83] on icon at bounding box center [1106, 84] width 9 height 9
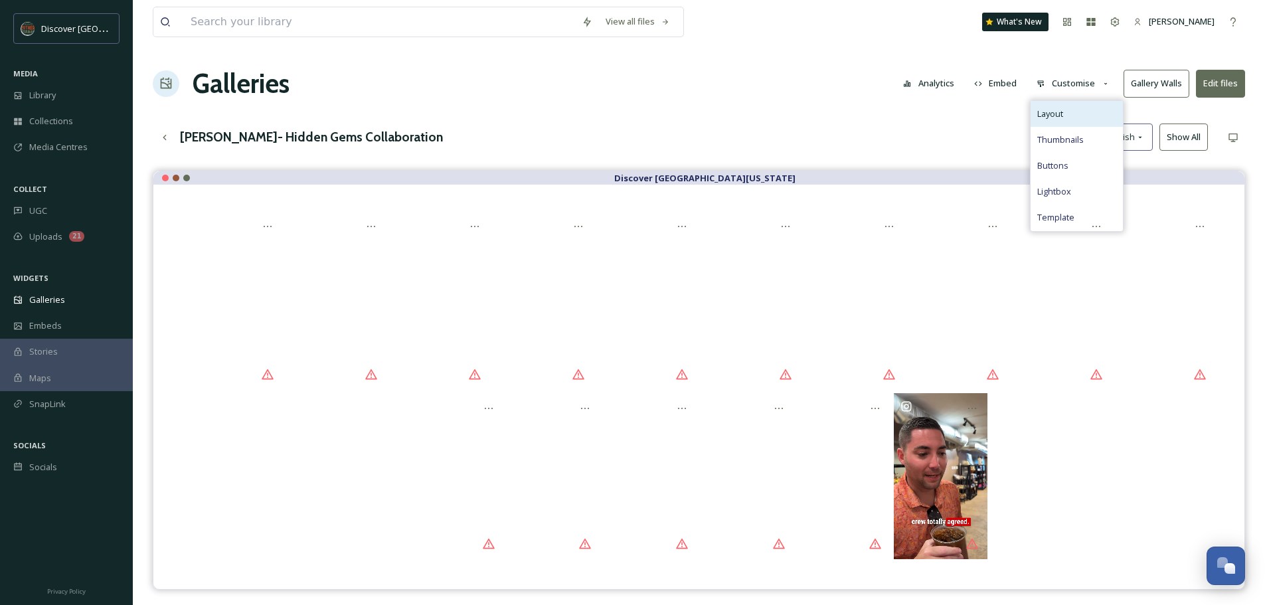
click at [1047, 115] on span "Layout" at bounding box center [1050, 114] width 26 height 13
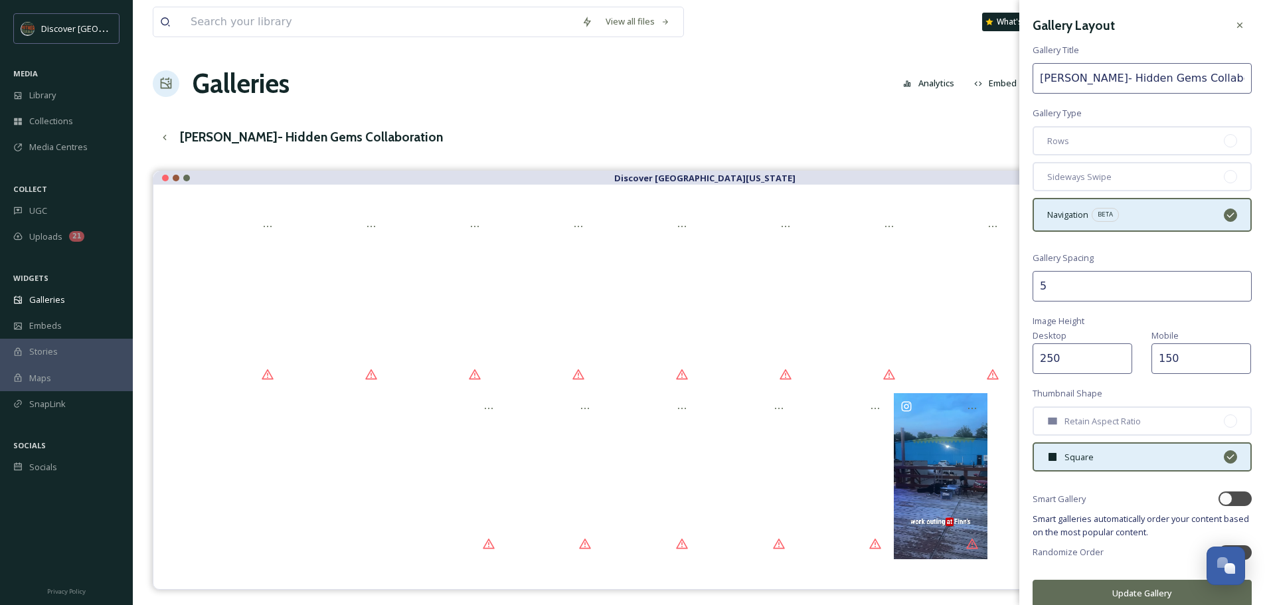
scroll to position [15, 0]
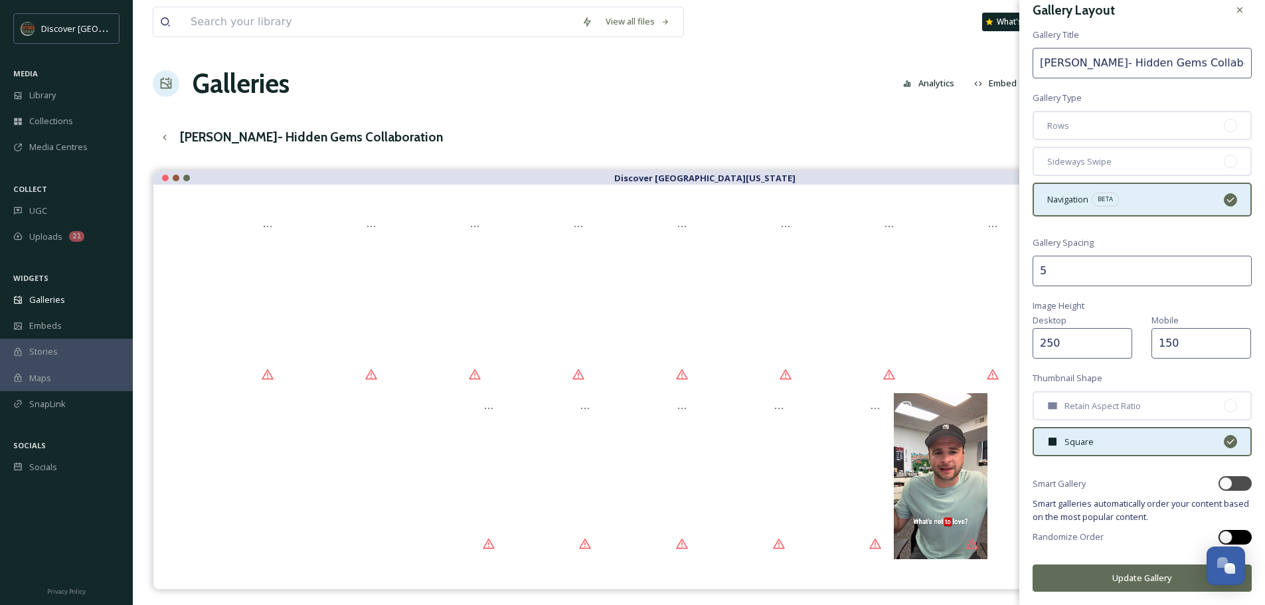
click at [1219, 534] on div at bounding box center [1225, 537] width 13 height 13
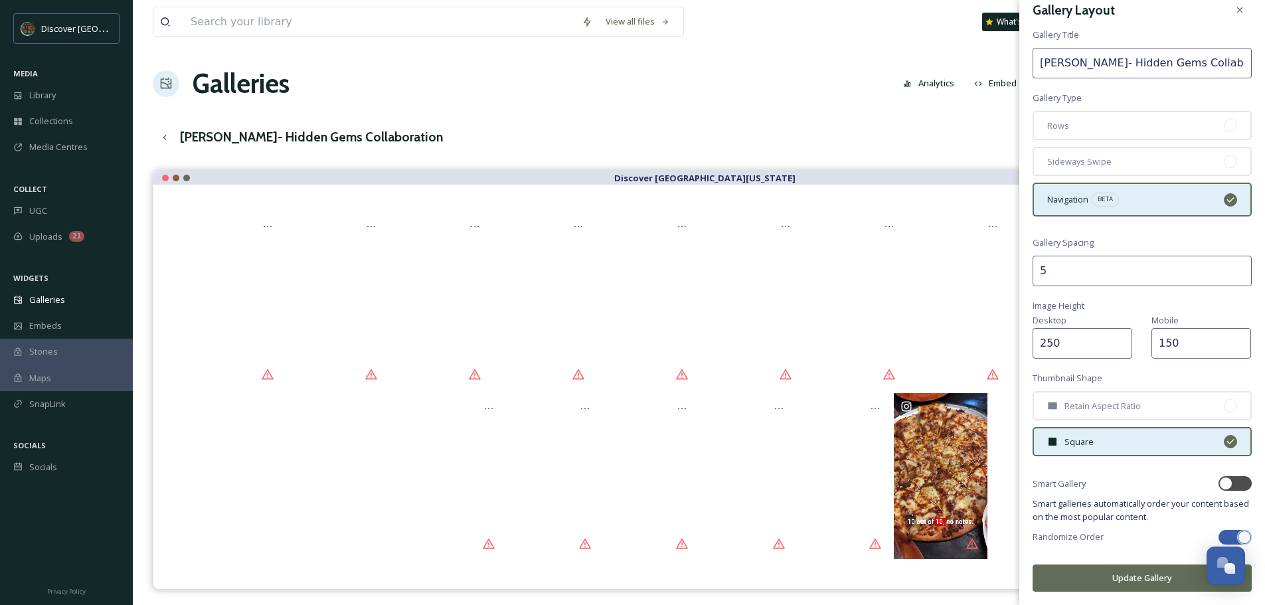
click at [1224, 535] on div at bounding box center [1228, 537] width 9 height 7
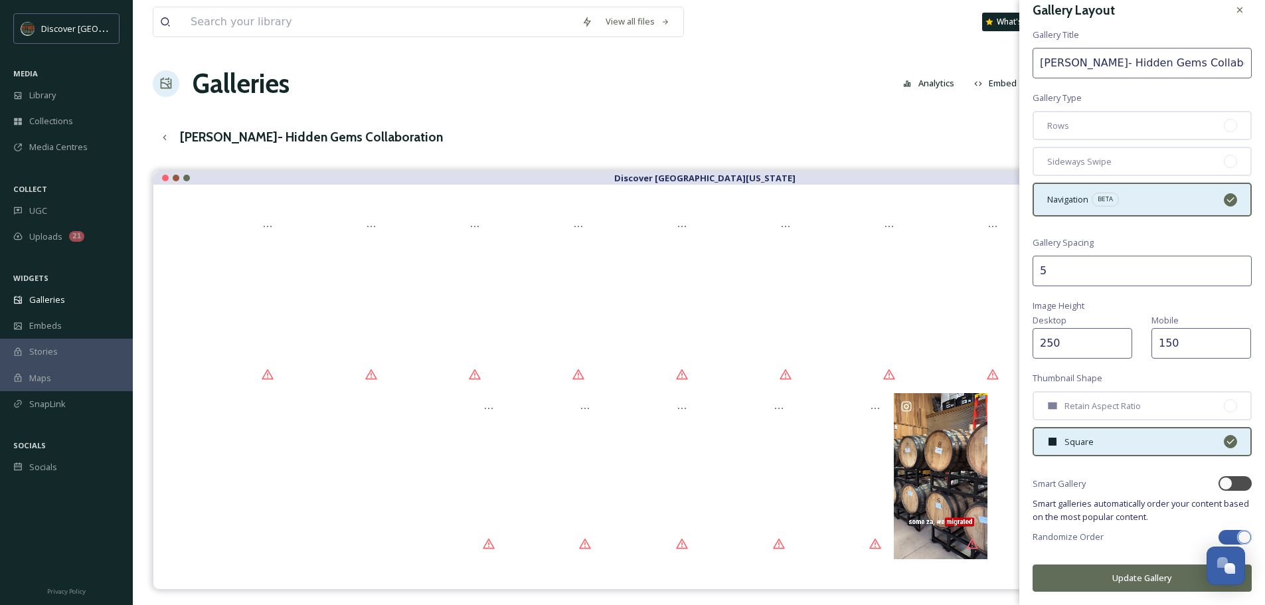
checkbox input "false"
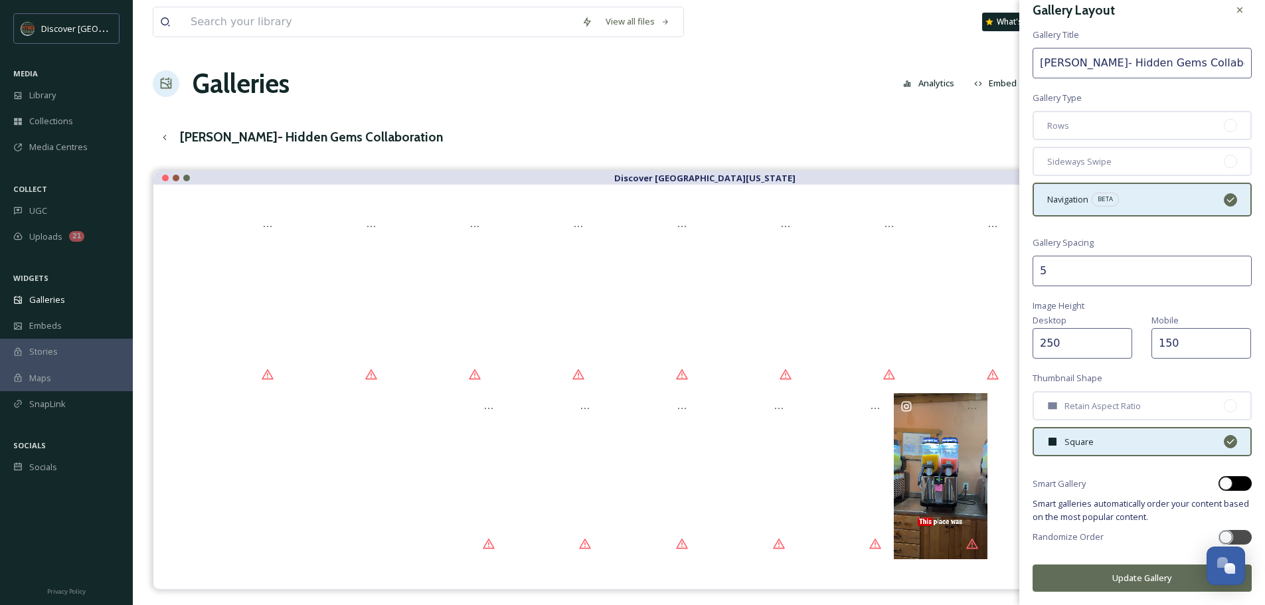
click at [1225, 483] on div at bounding box center [1235, 483] width 33 height 15
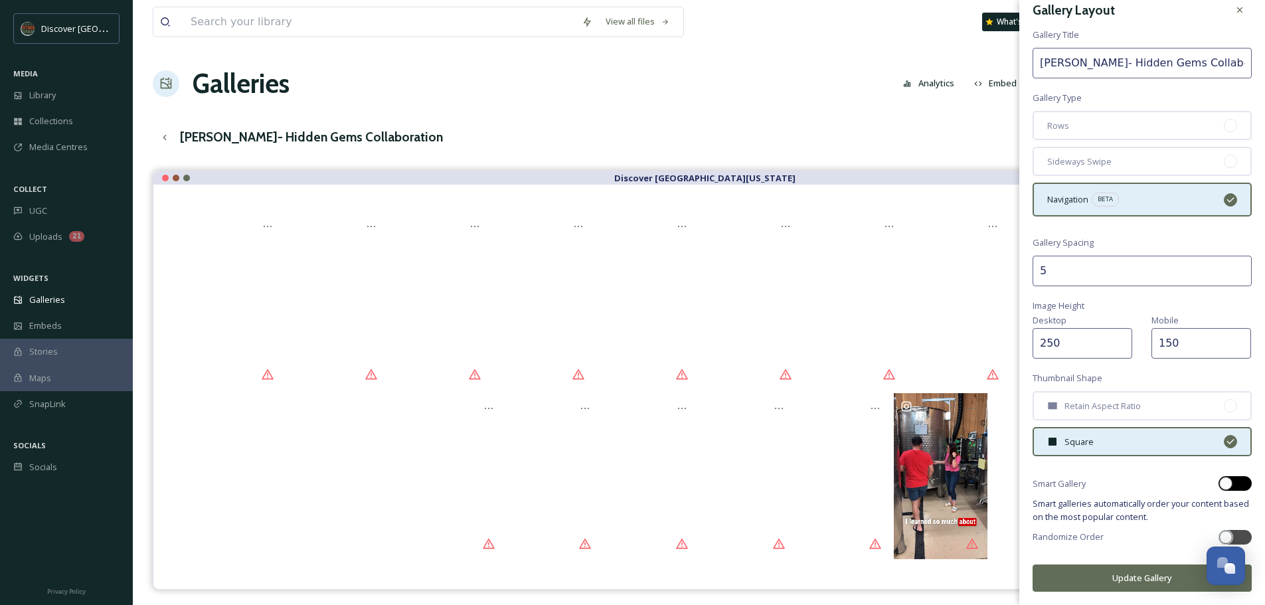
checkbox input "true"
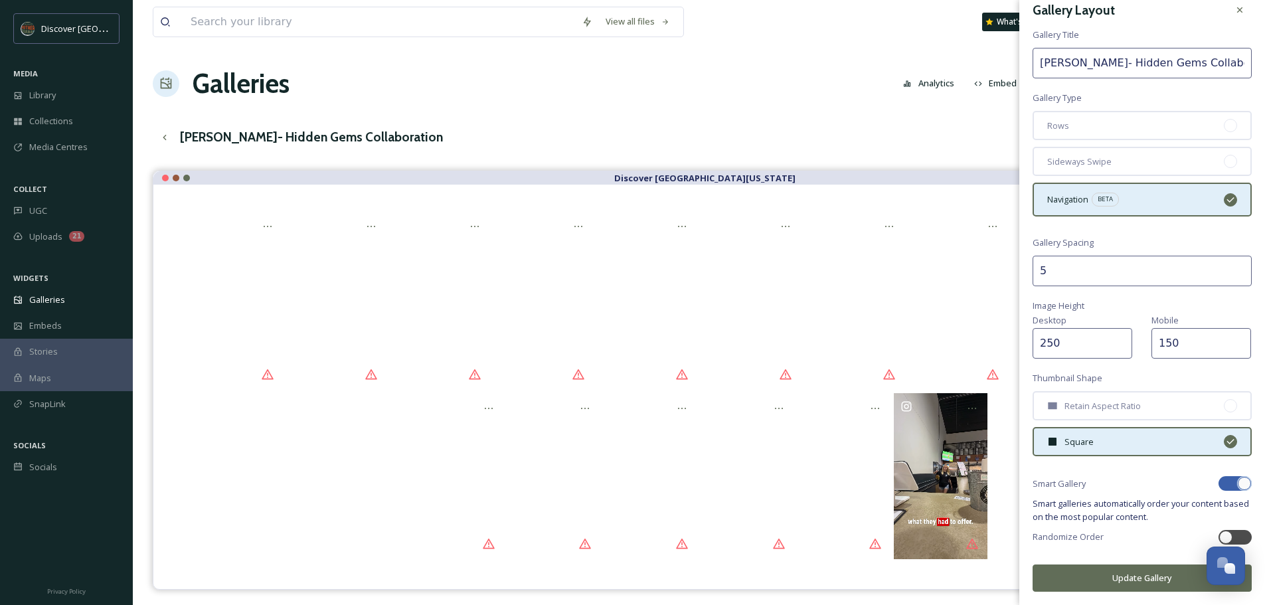
click at [1124, 578] on button "Update Gallery" at bounding box center [1142, 578] width 219 height 27
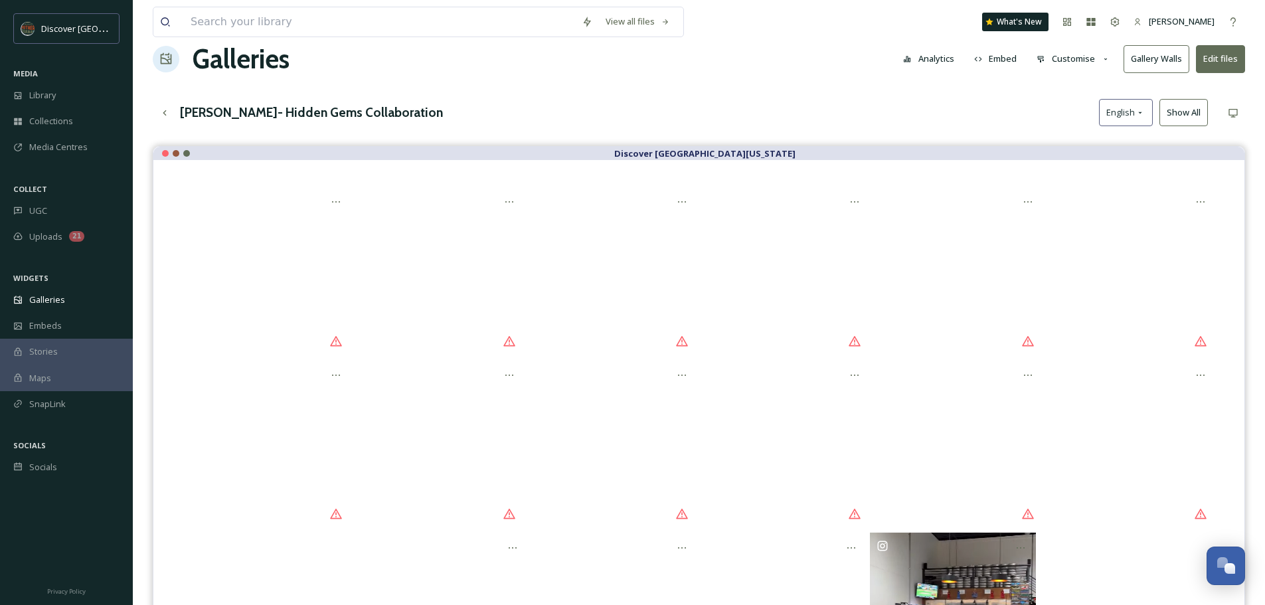
scroll to position [0, 0]
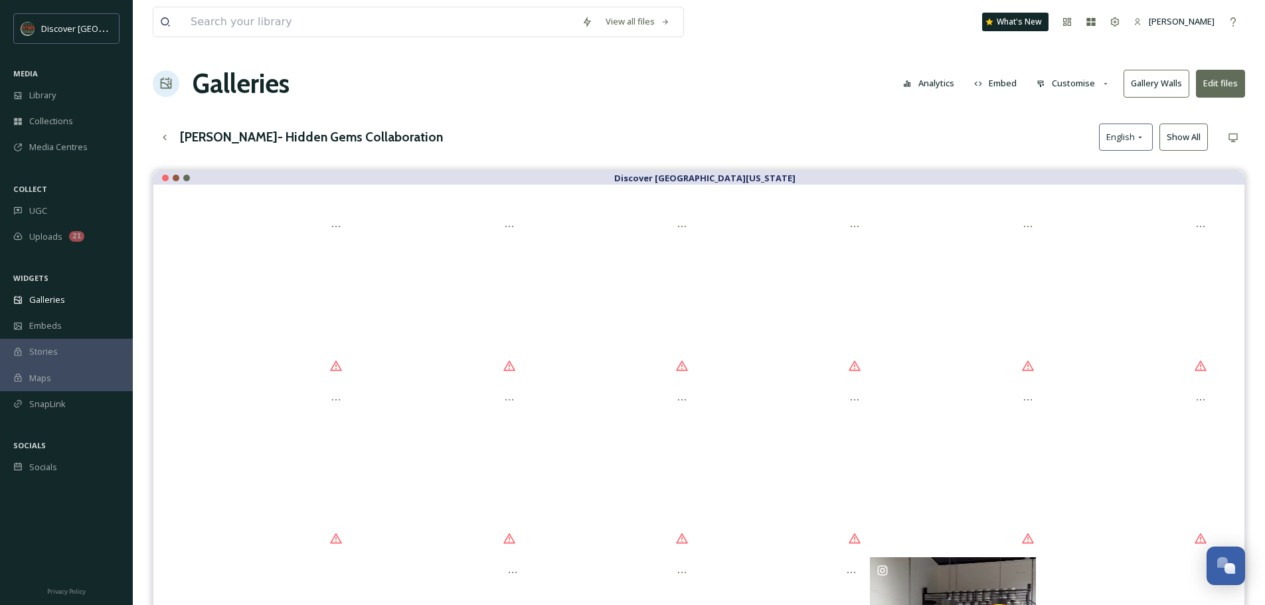
click at [1103, 85] on icon at bounding box center [1106, 84] width 9 height 9
click at [1071, 112] on div "Layout" at bounding box center [1077, 114] width 92 height 26
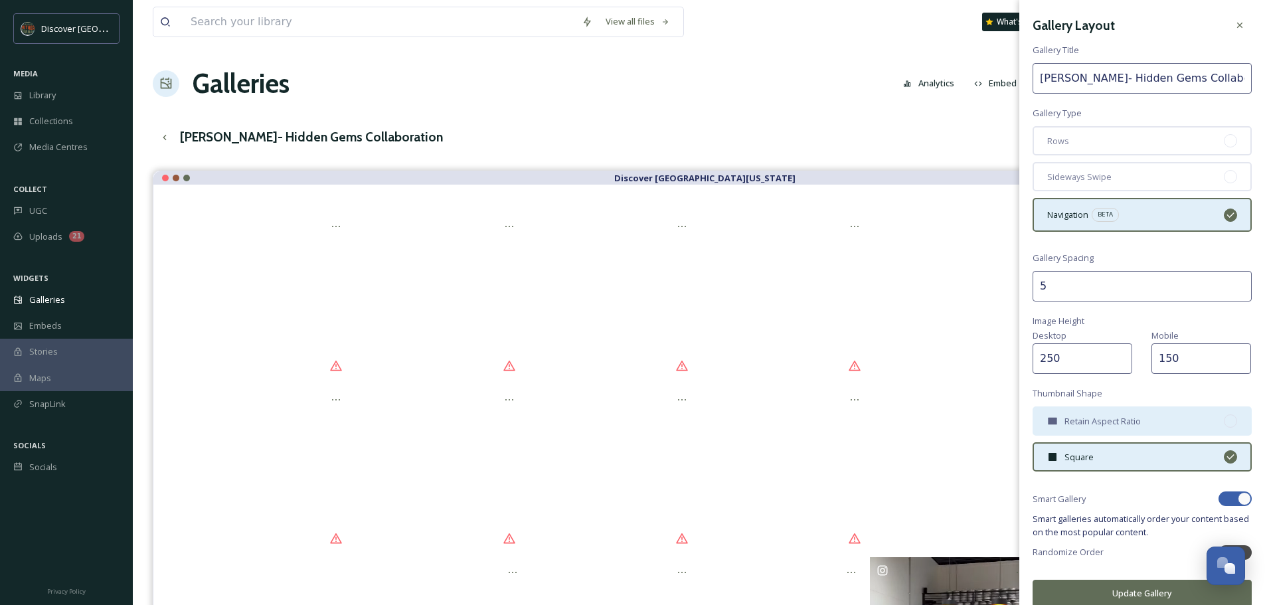
click at [1224, 418] on div at bounding box center [1230, 420] width 13 height 13
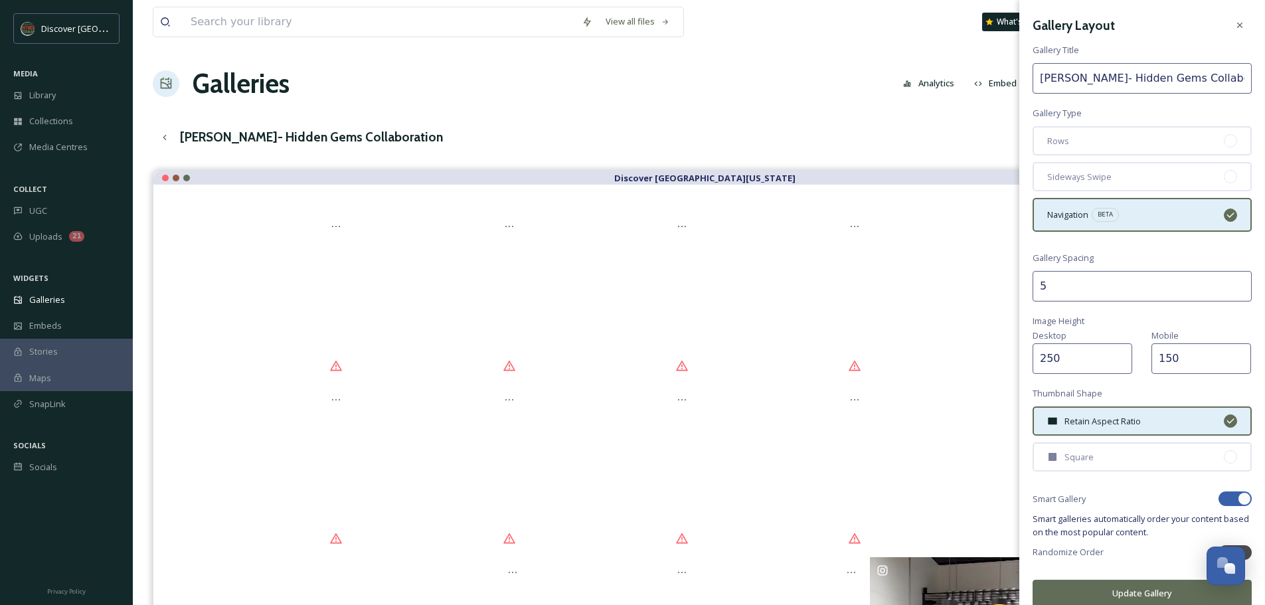
click at [1136, 590] on button "Update Gallery" at bounding box center [1142, 593] width 219 height 27
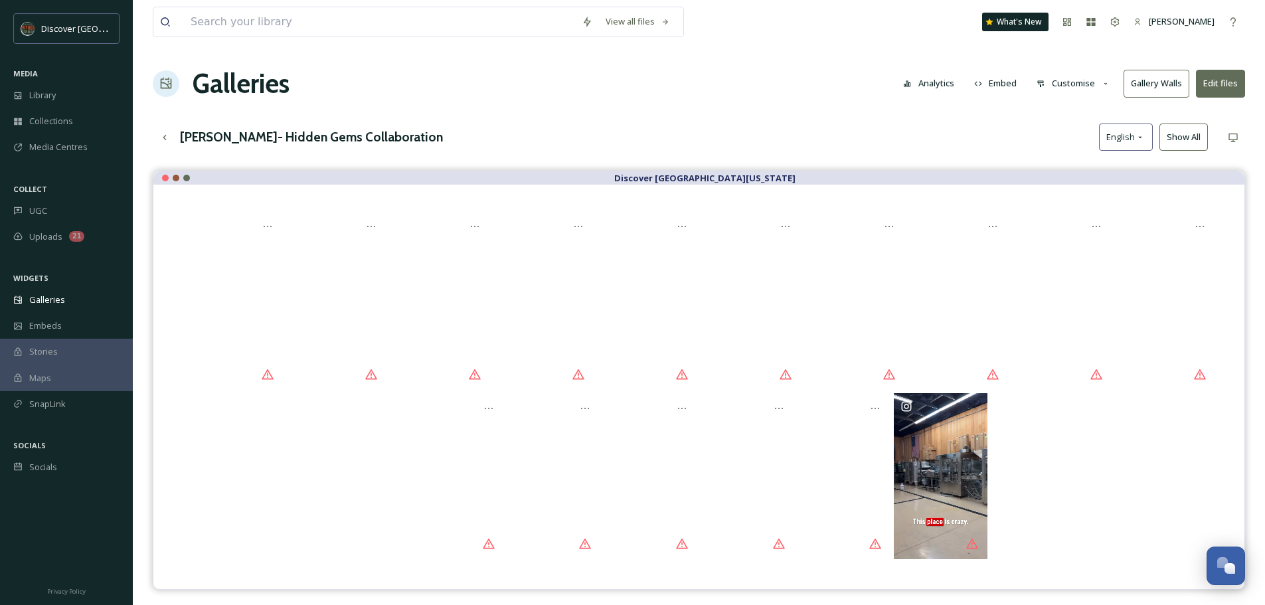
click at [1215, 89] on button "Edit files" at bounding box center [1220, 83] width 49 height 27
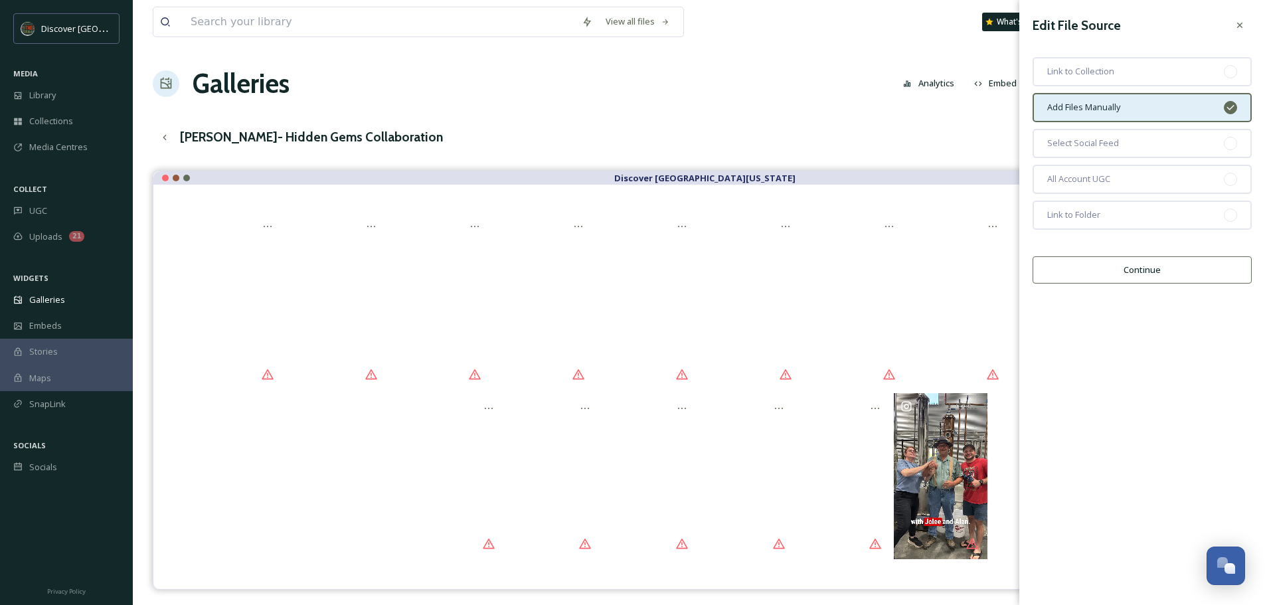
click at [962, 132] on div "[PERSON_NAME]- Hidden Gems Collaboration English Show All" at bounding box center [699, 137] width 1092 height 27
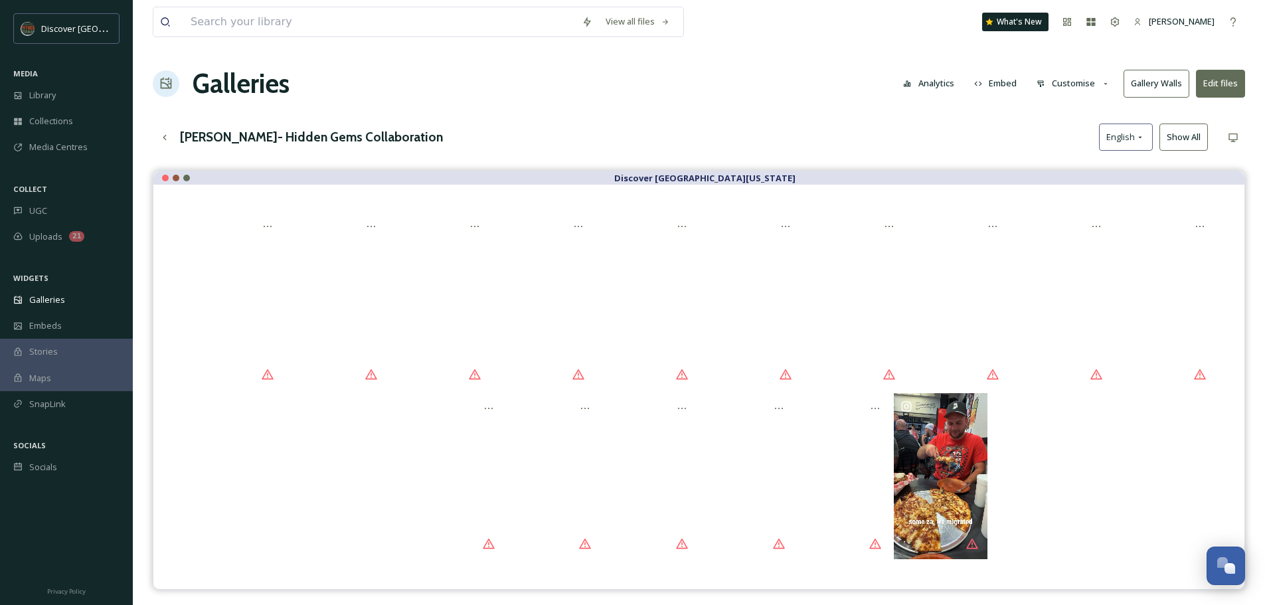
click at [1003, 84] on button "Embed" at bounding box center [996, 83] width 56 height 26
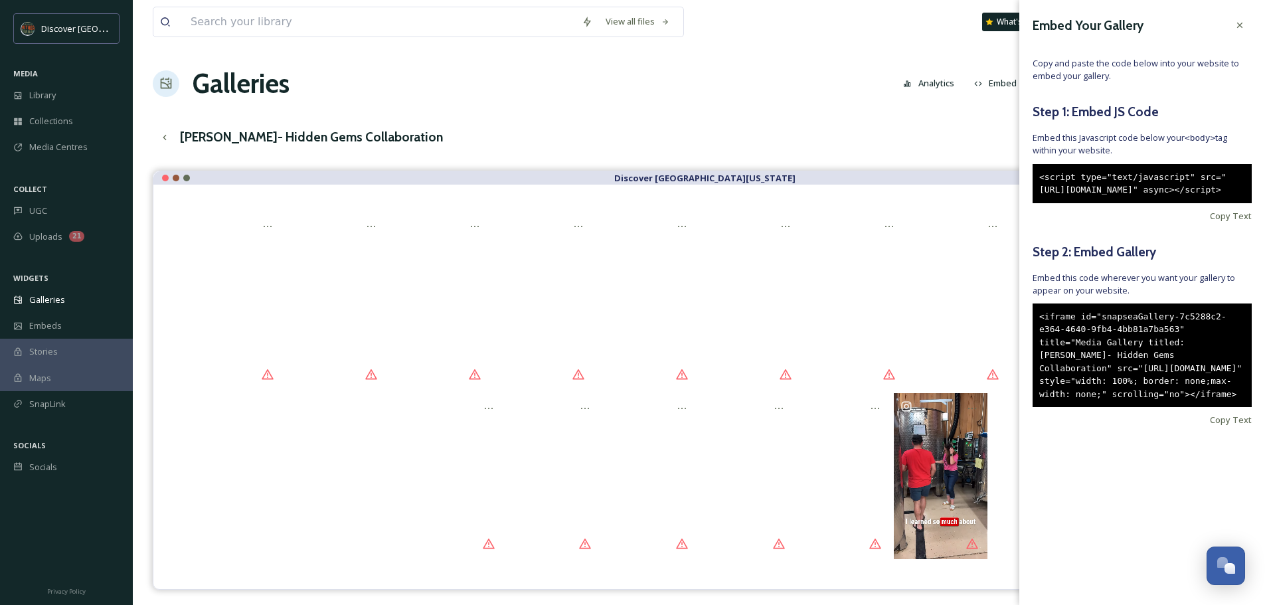
drag, startPoint x: 1199, startPoint y: 437, endPoint x: 1037, endPoint y: 343, distance: 187.7
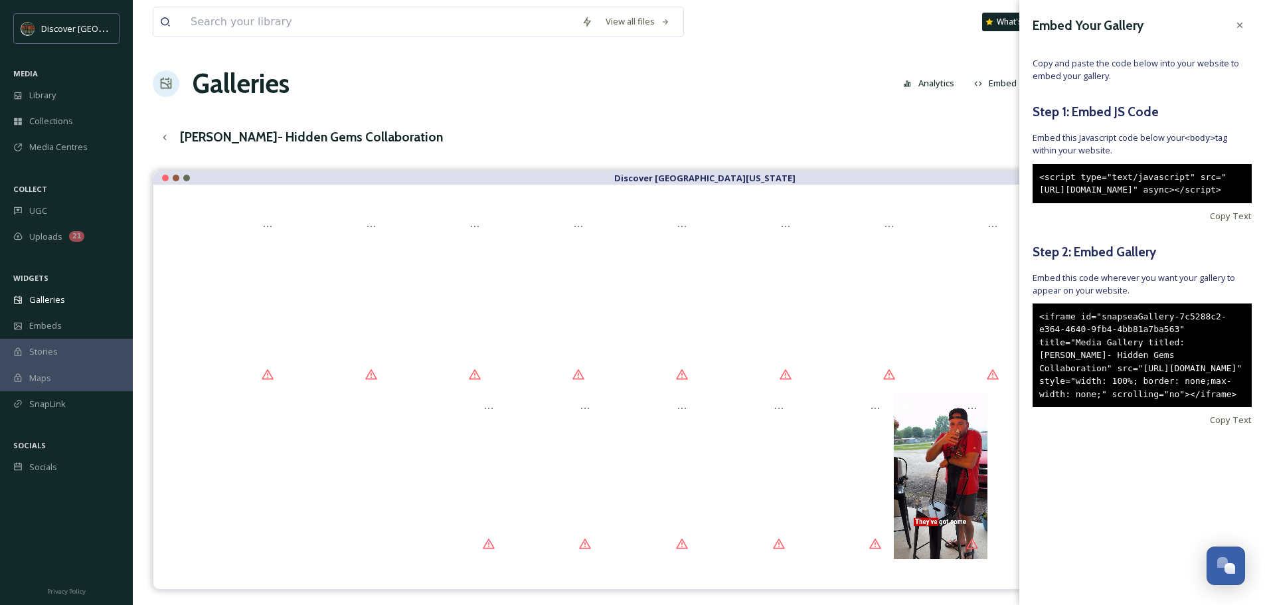
click at [1037, 343] on div "<iframe id="snapseaGallery-7c5288c2-e364-4640-9fb4-4bb81a7ba563" title="Media G…" at bounding box center [1142, 356] width 219 height 104
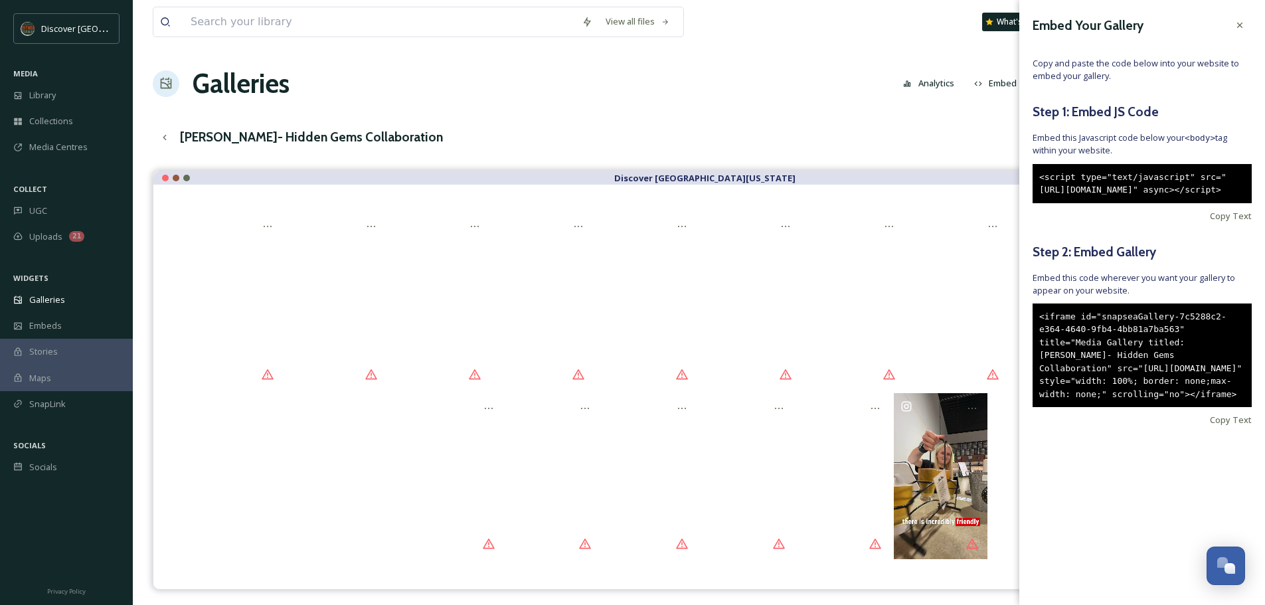
copy div "<iframe id="snapseaGallery-7c5288c2-e364-4640-9fb4-4bb81a7ba563" title="Media G…"
